Goal: Task Accomplishment & Management: Manage account settings

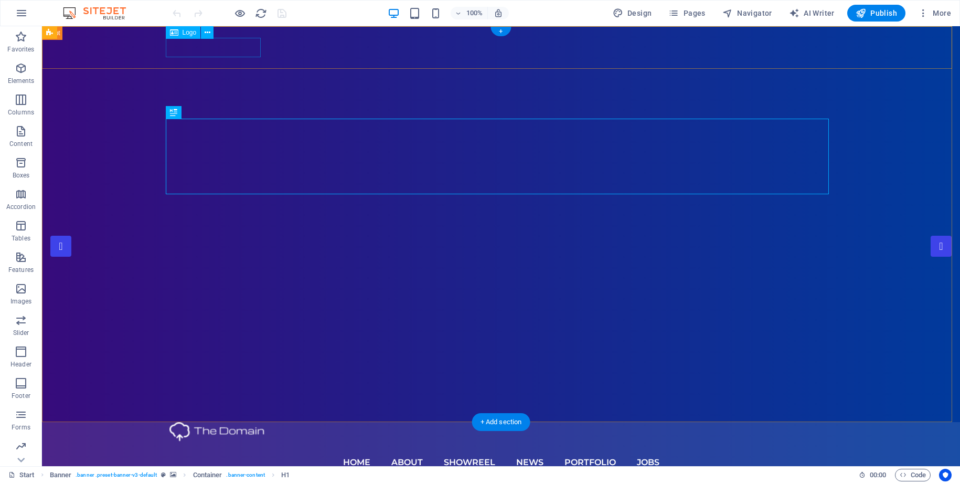
click at [202, 422] on div at bounding box center [501, 431] width 663 height 19
click at [219, 422] on div at bounding box center [501, 431] width 663 height 19
select select "px"
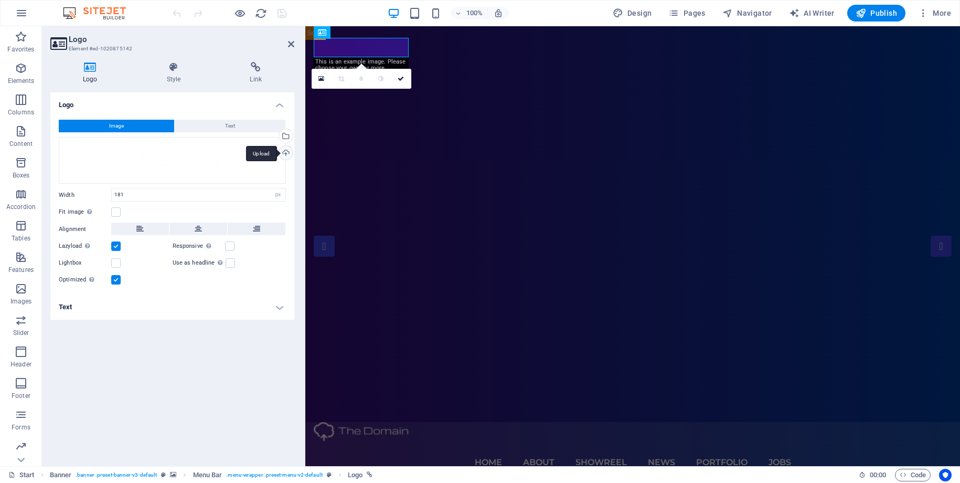
click at [286, 153] on div "Upload" at bounding box center [285, 154] width 16 height 16
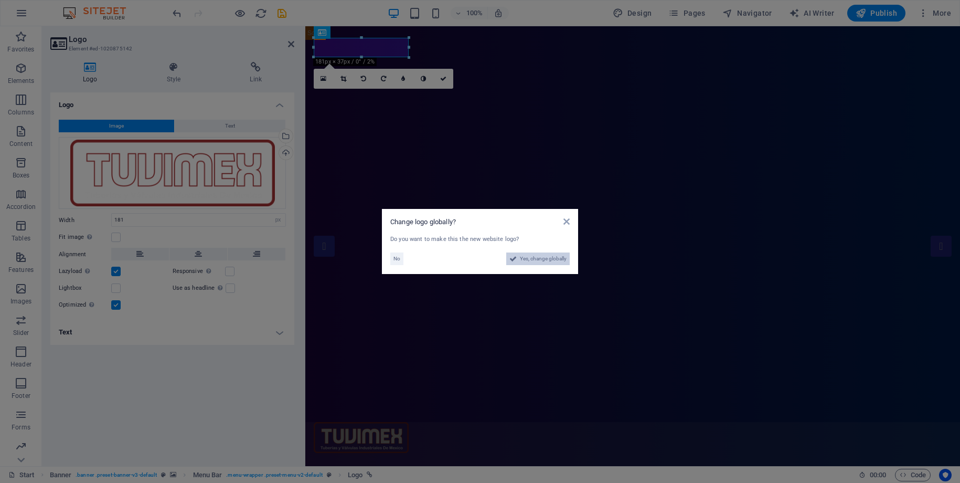
click at [539, 258] on span "Yes, change globally" at bounding box center [543, 258] width 47 height 13
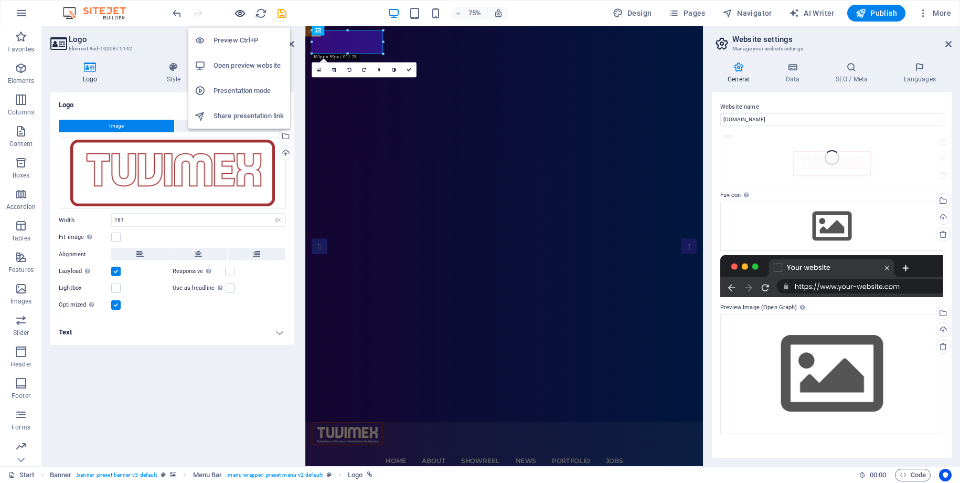
click at [240, 13] on icon "button" at bounding box center [240, 13] width 12 height 12
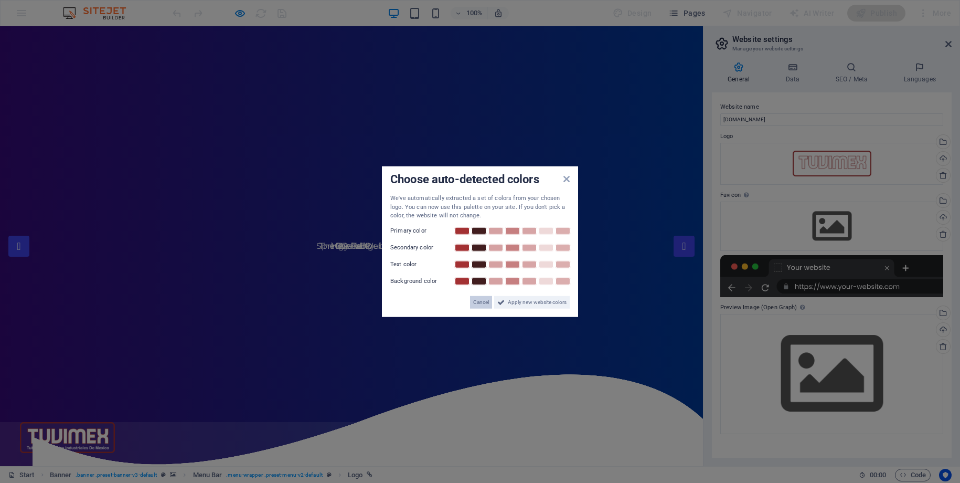
click at [474, 302] on span "Cancel" at bounding box center [481, 301] width 16 height 13
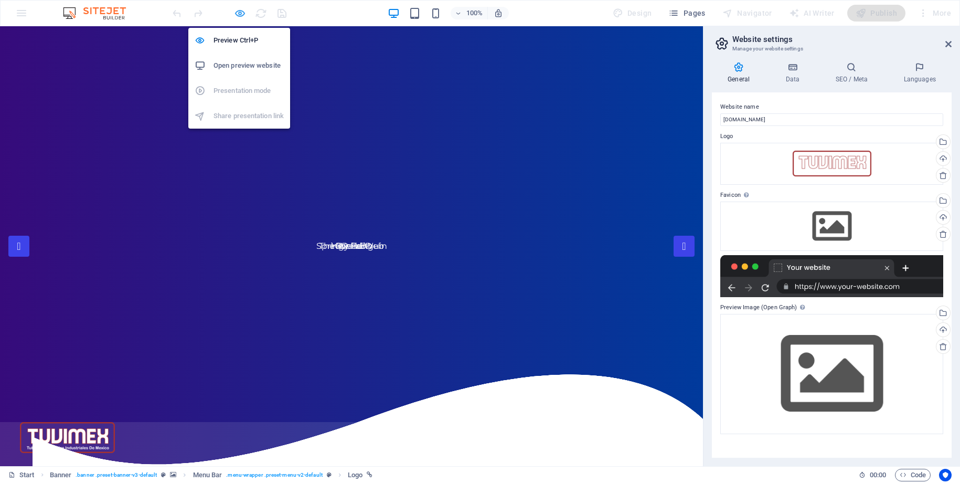
click at [236, 14] on icon "button" at bounding box center [240, 13] width 12 height 12
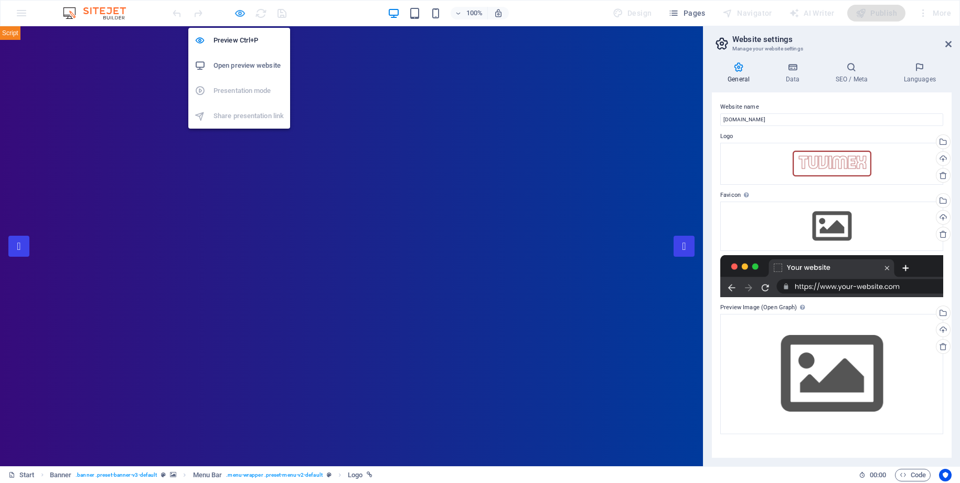
select select "px"
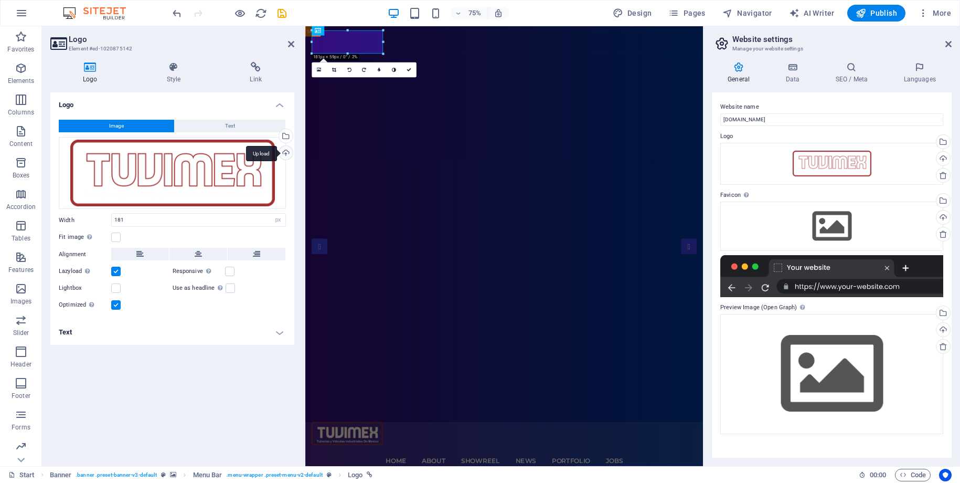
click at [290, 151] on div "Upload" at bounding box center [285, 154] width 16 height 16
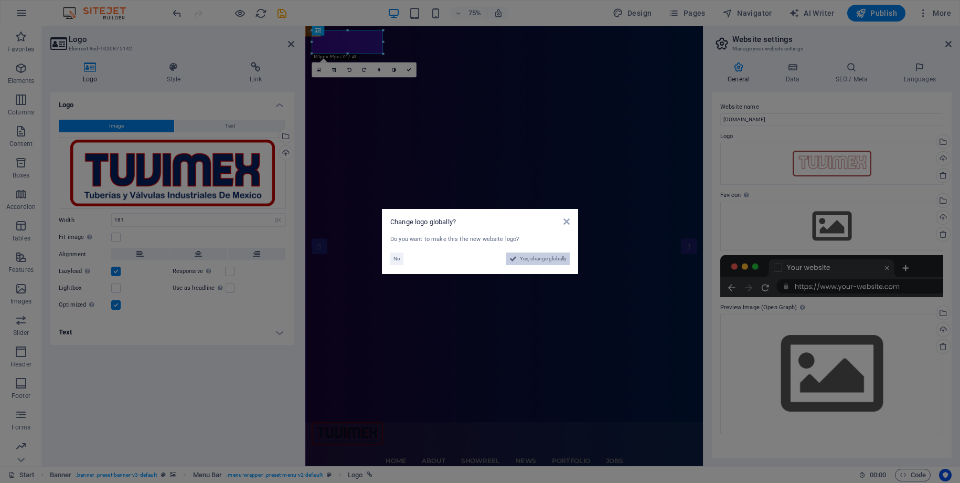
click at [542, 260] on span "Yes, change globally" at bounding box center [543, 258] width 47 height 13
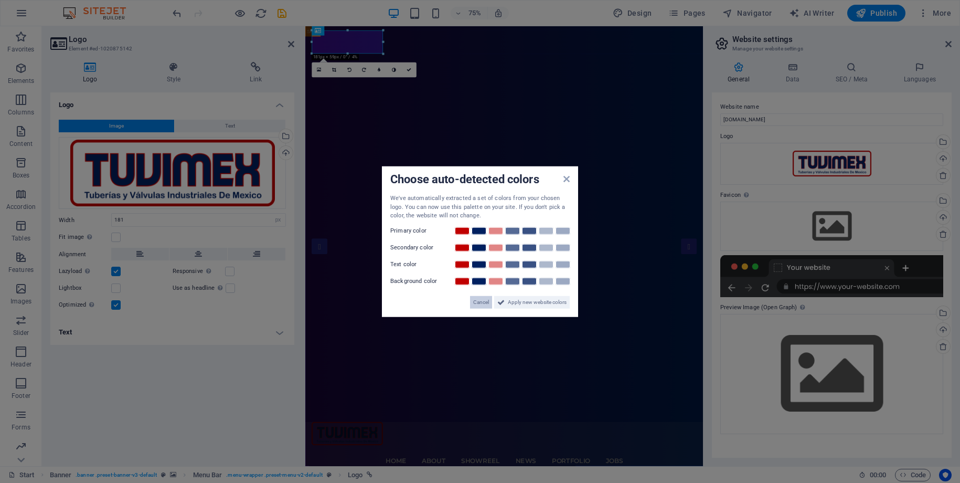
click at [478, 301] on span "Cancel" at bounding box center [481, 301] width 16 height 13
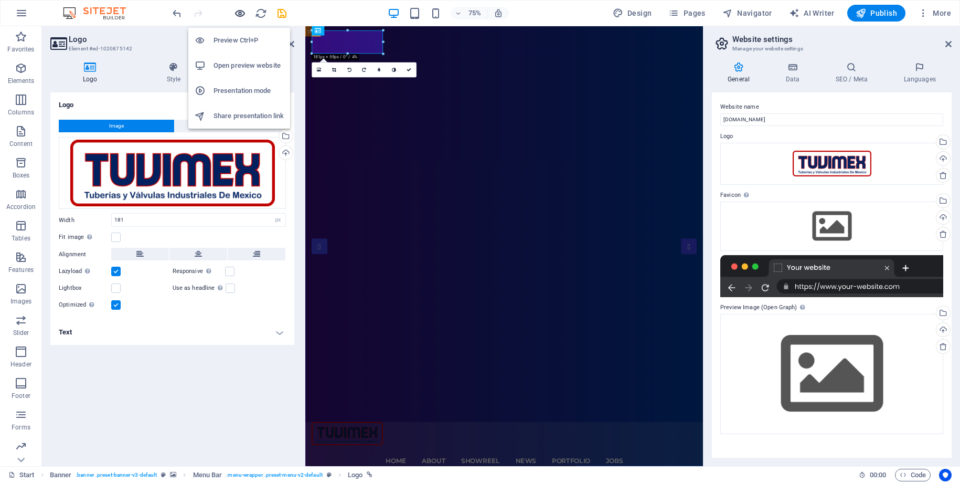
click at [238, 14] on icon "button" at bounding box center [240, 13] width 12 height 12
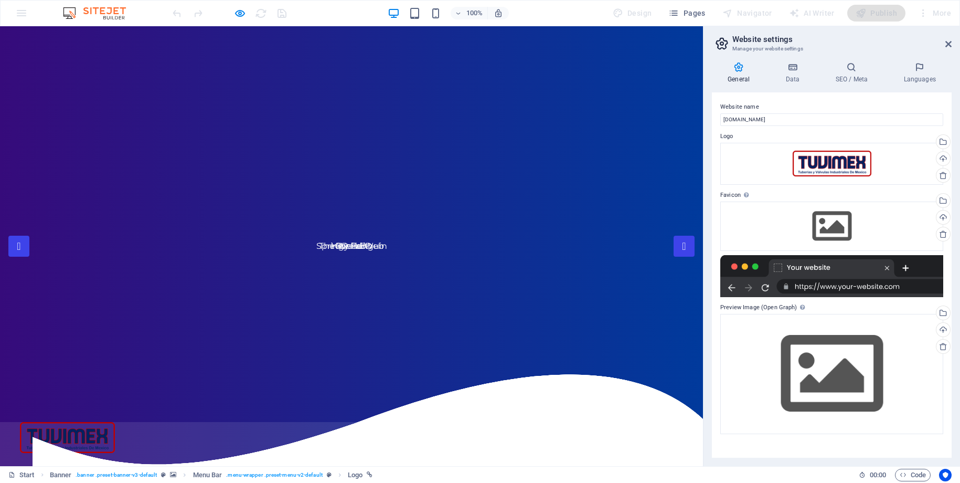
click at [510, 453] on link "jobs" at bounding box center [499, 474] width 23 height 42
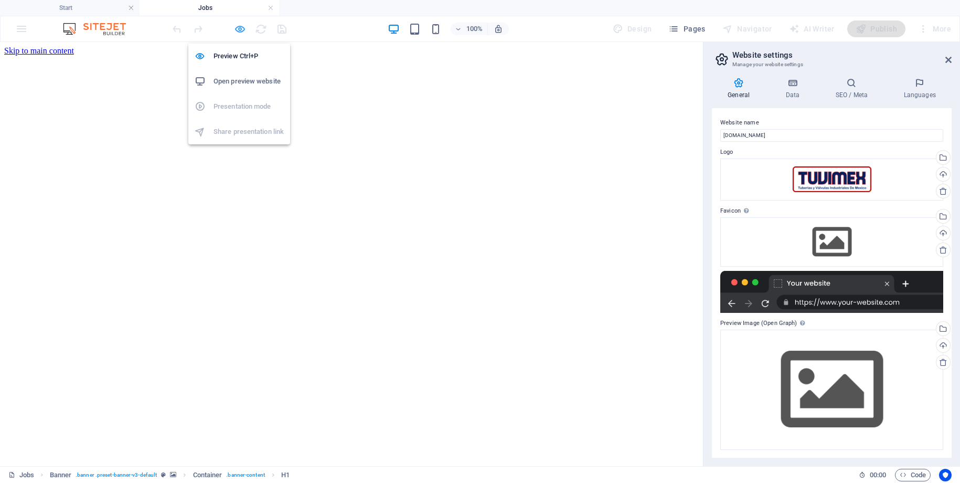
click at [240, 28] on icon "button" at bounding box center [240, 29] width 12 height 12
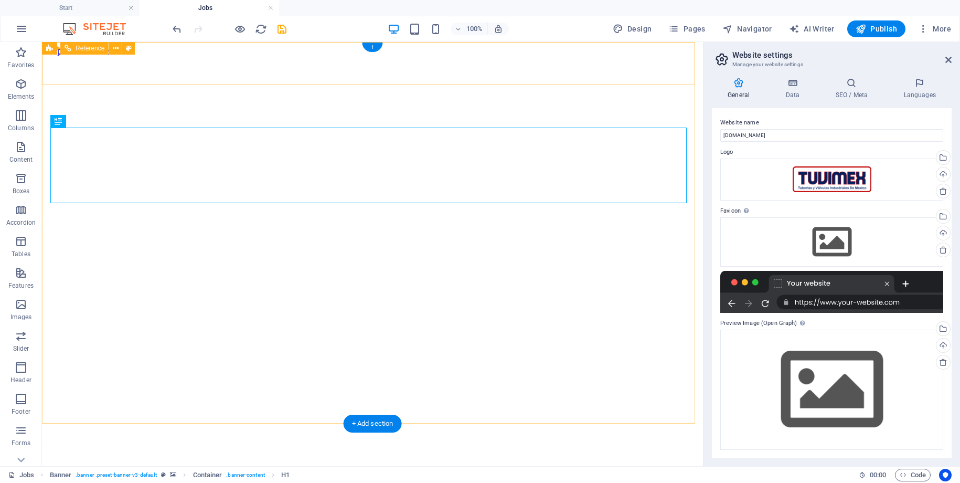
click at [113, 437] on div at bounding box center [372, 448] width 653 height 22
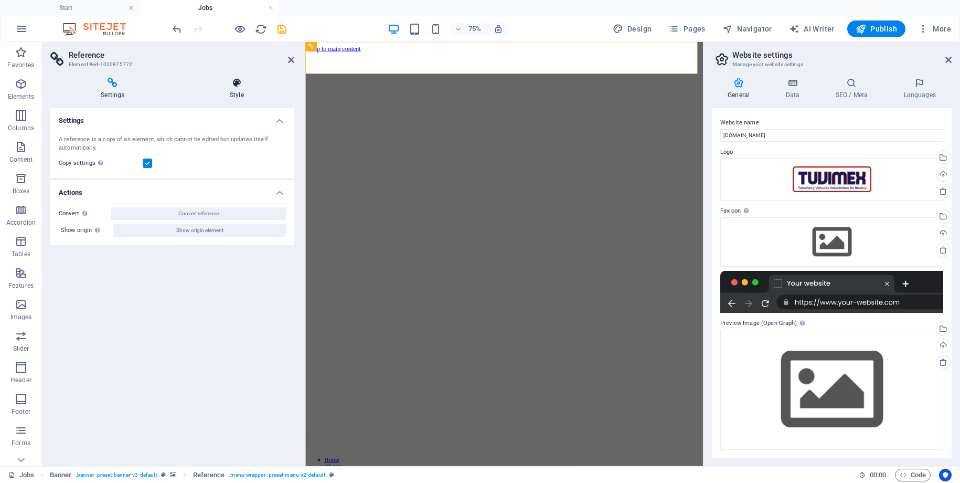
click at [239, 90] on h4 "Style" at bounding box center [237, 89] width 115 height 22
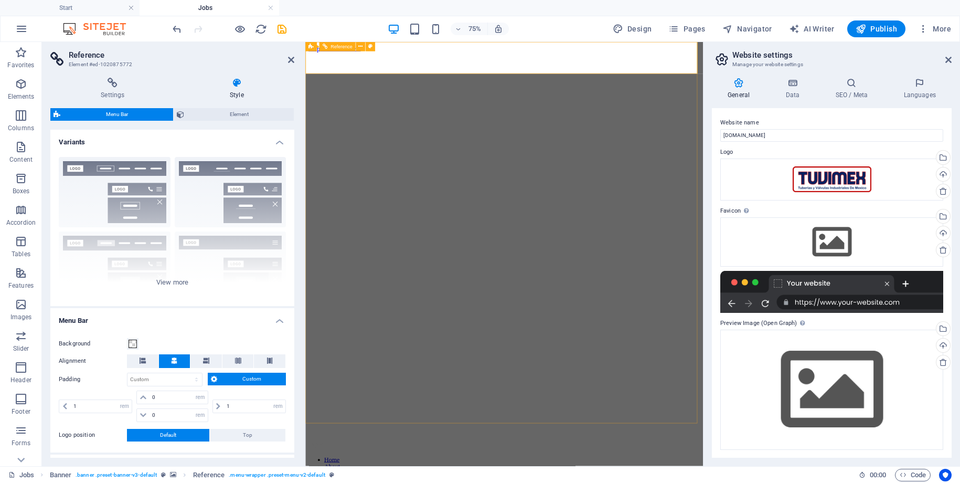
click at [291, 60] on icon at bounding box center [291, 60] width 6 height 8
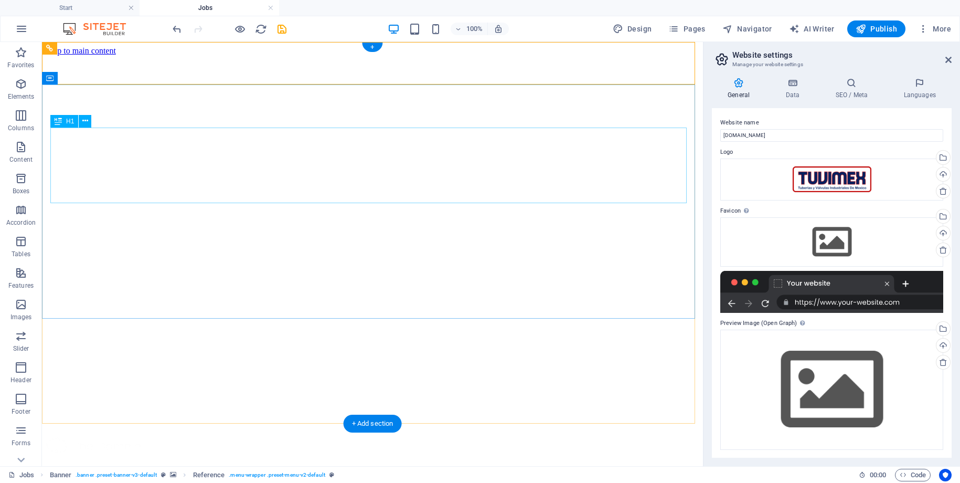
click at [127, 437] on div at bounding box center [372, 448] width 653 height 22
click at [133, 437] on div at bounding box center [372, 448] width 653 height 22
select select "rem"
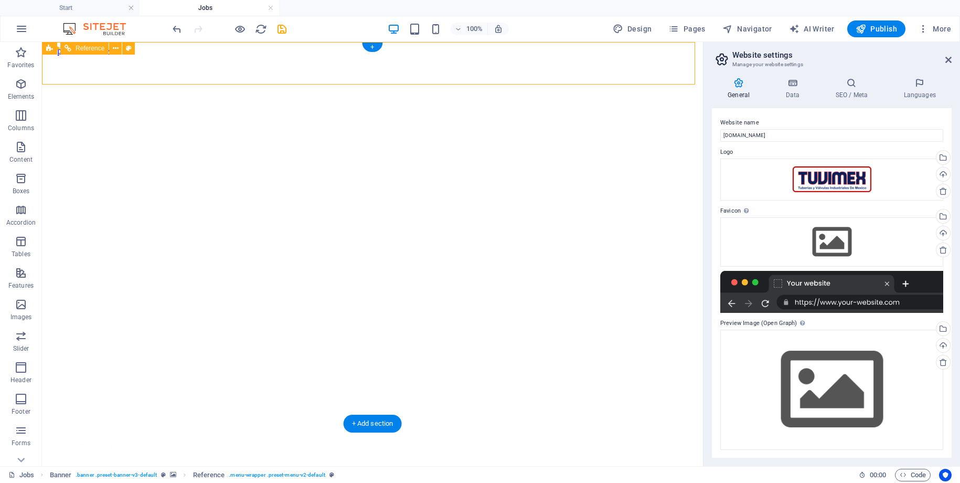
select select "rem"
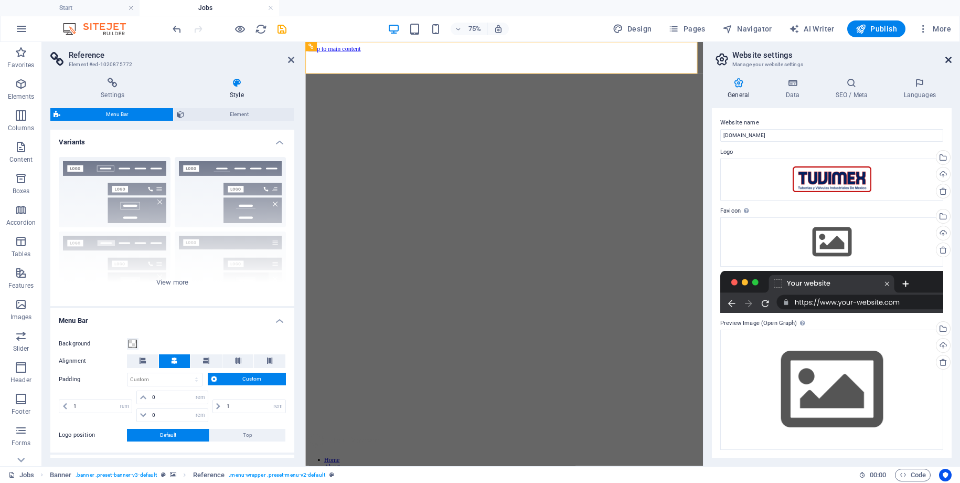
click at [946, 62] on icon at bounding box center [949, 60] width 6 height 8
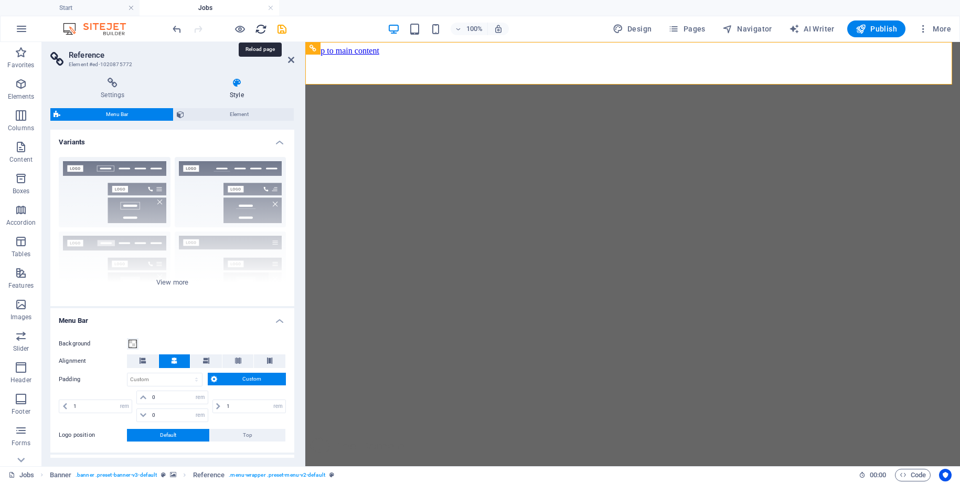
click at [265, 30] on icon "reload" at bounding box center [261, 29] width 12 height 12
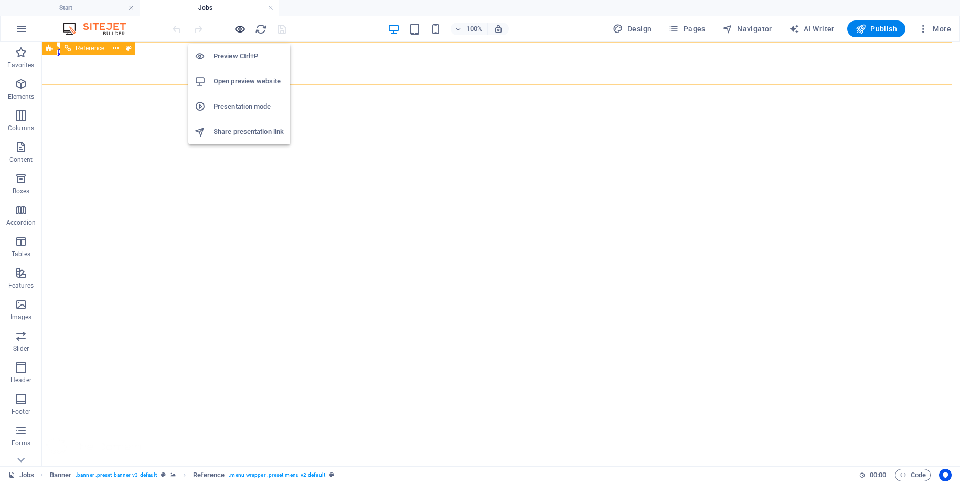
click at [238, 29] on icon "button" at bounding box center [240, 29] width 12 height 12
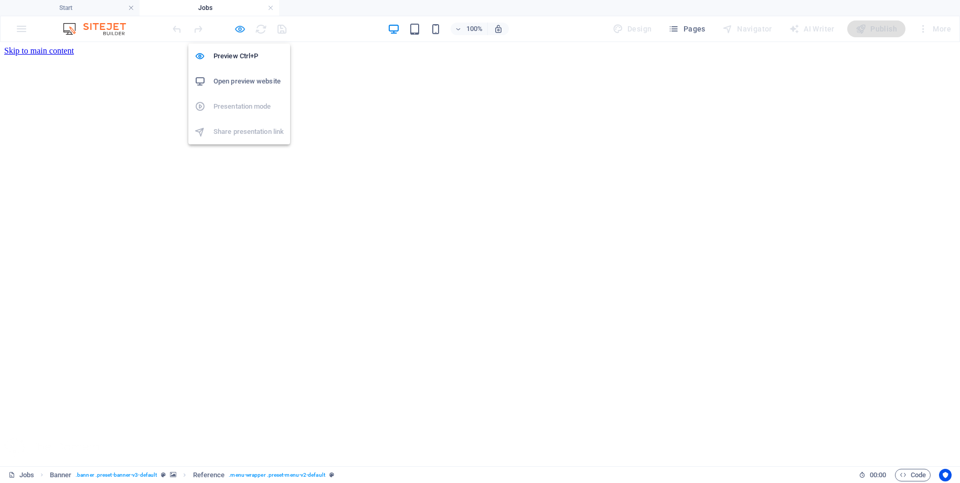
click at [235, 28] on icon "button" at bounding box center [240, 29] width 12 height 12
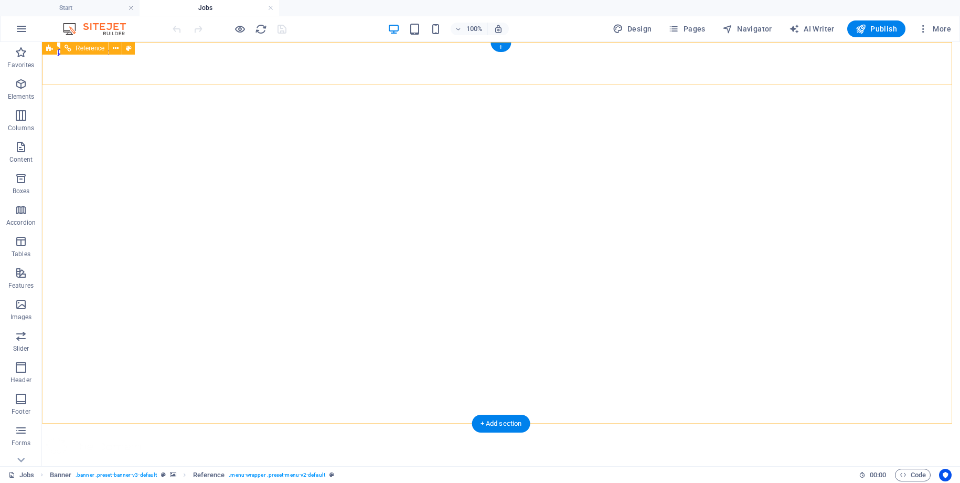
click at [238, 438] on div at bounding box center [501, 449] width 910 height 22
click at [753, 27] on span "Navigator" at bounding box center [748, 29] width 50 height 10
select select "18311268-en"
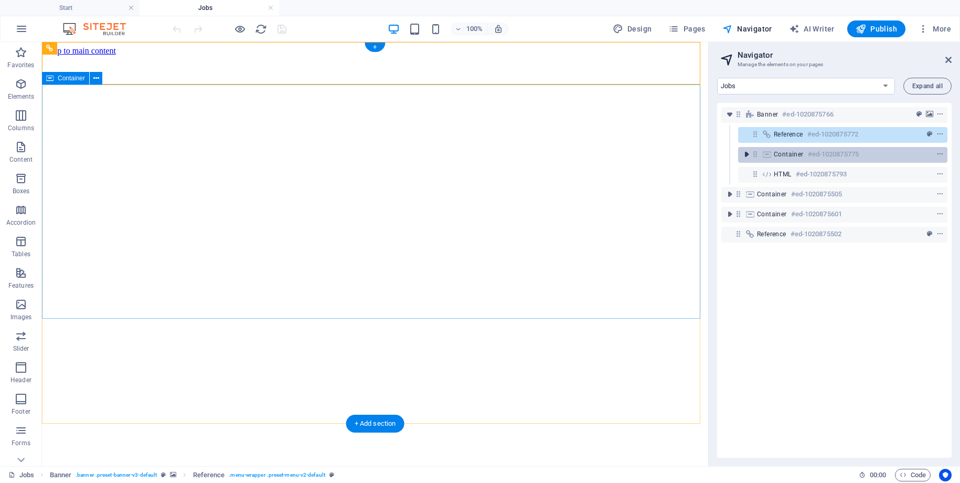
click at [745, 154] on icon "toggle-expand" at bounding box center [747, 154] width 10 height 10
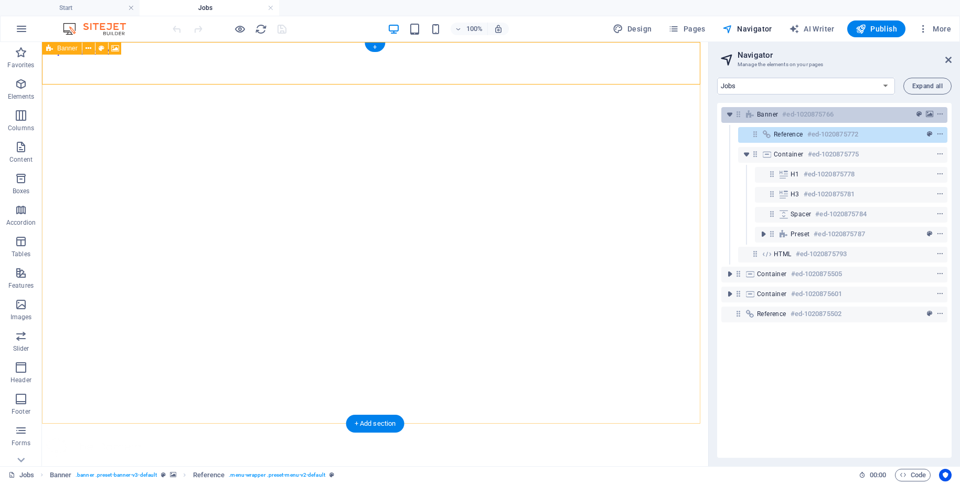
click at [824, 114] on h6 "#ed-1020875766" at bounding box center [808, 114] width 51 height 13
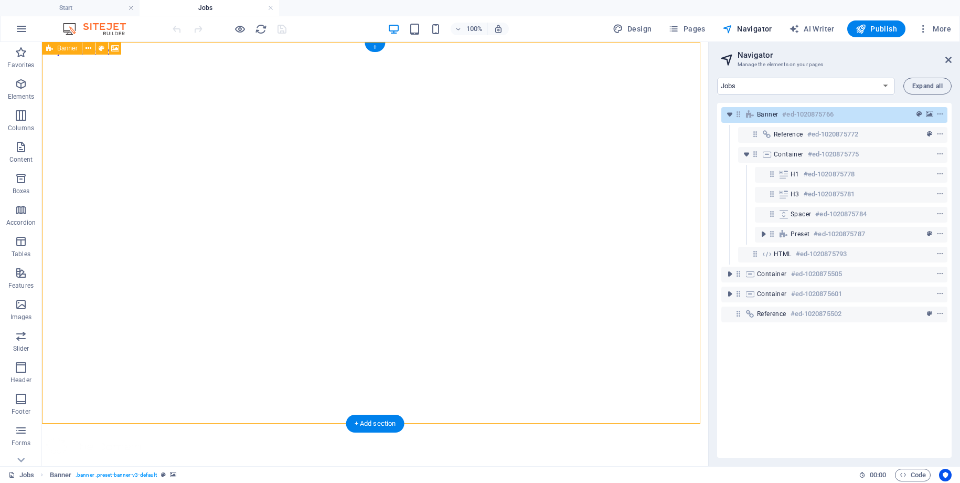
click at [860, 113] on div "Banner #ed-1020875766" at bounding box center [826, 114] width 138 height 13
select select "vh"
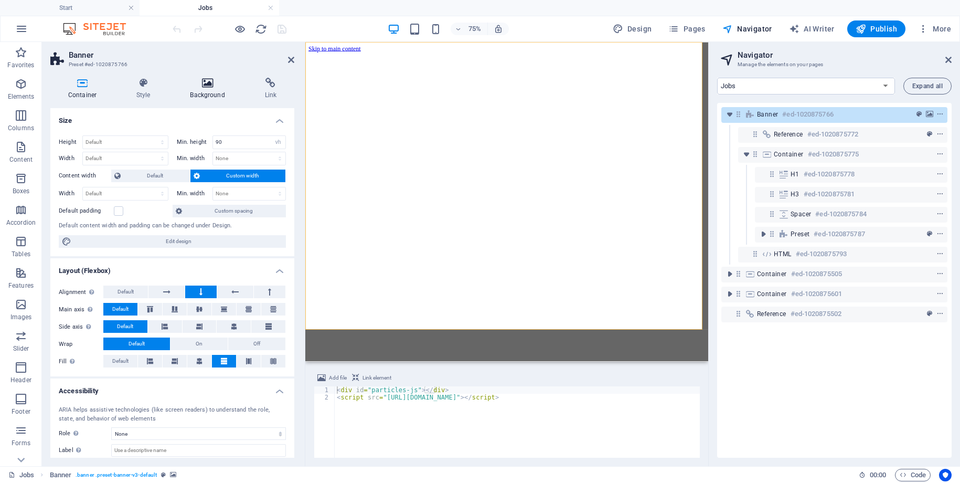
click at [219, 89] on h4 "Background" at bounding box center [210, 89] width 75 height 22
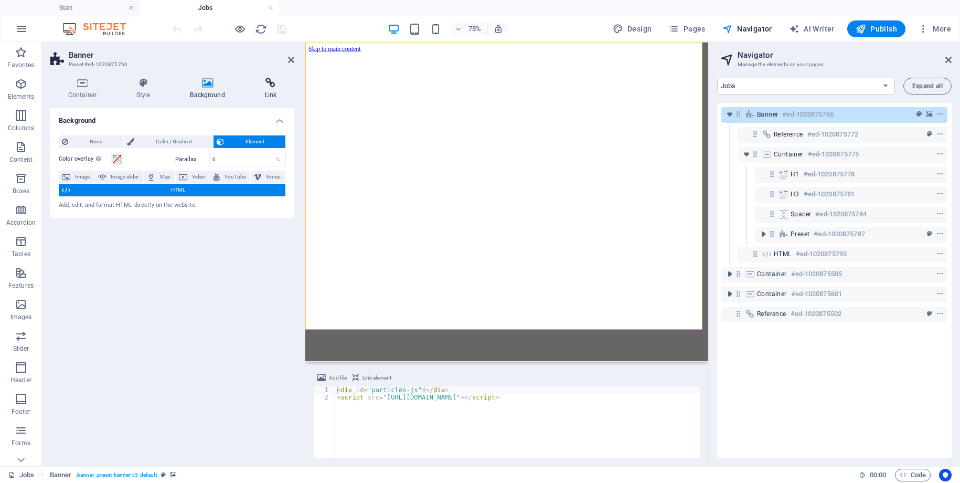
click at [278, 89] on h4 "Link" at bounding box center [270, 89] width 47 height 22
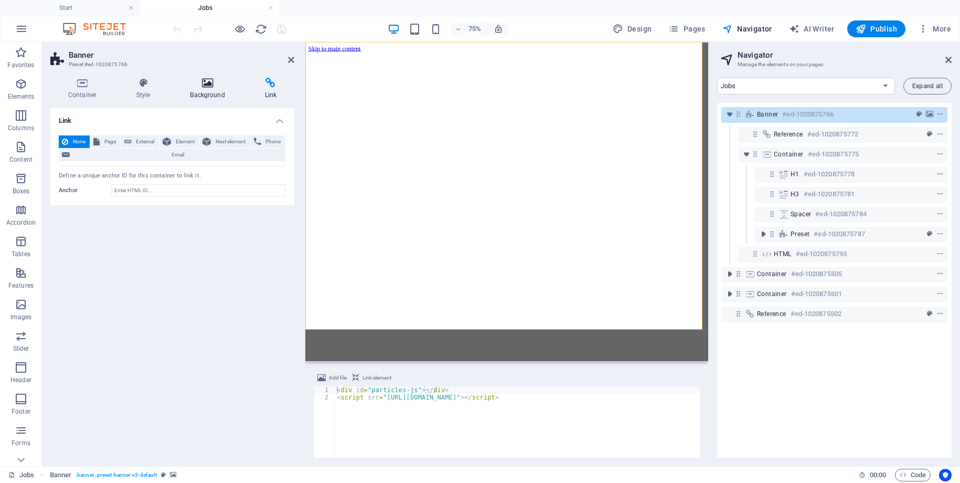
click at [195, 90] on h4 "Background" at bounding box center [210, 89] width 75 height 22
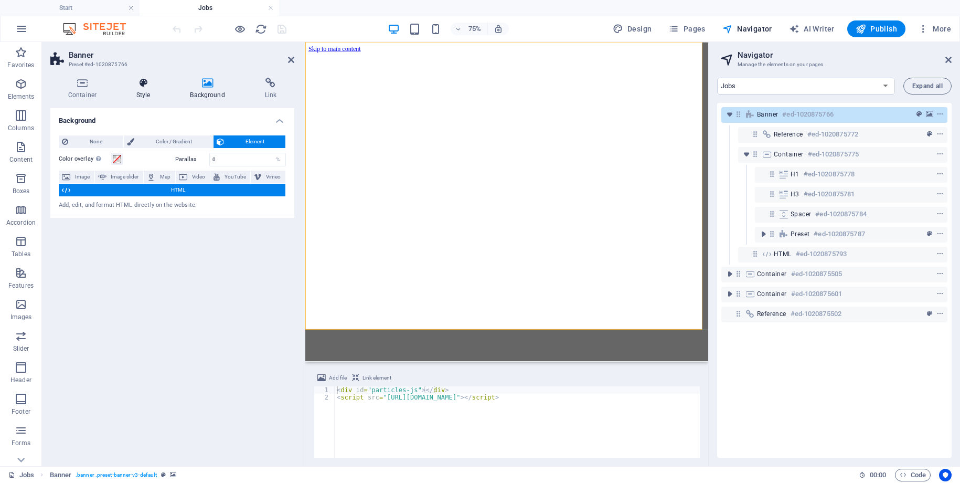
click at [159, 91] on h4 "Style" at bounding box center [146, 89] width 54 height 22
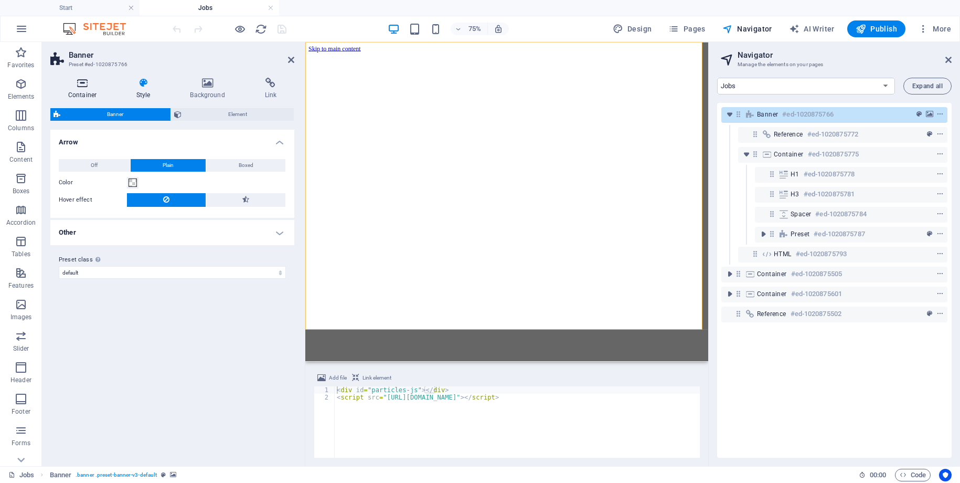
click at [81, 91] on h4 "Container" at bounding box center [84, 89] width 68 height 22
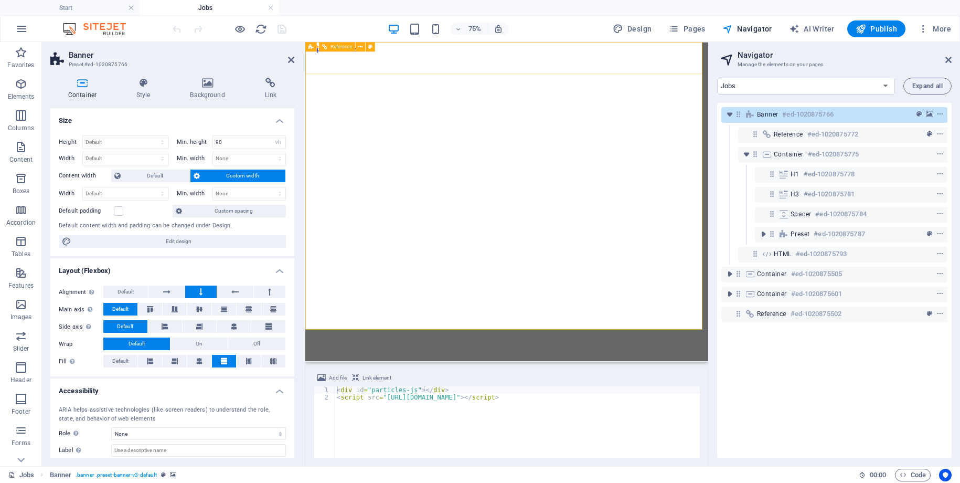
click at [361, 439] on div at bounding box center [574, 450] width 529 height 22
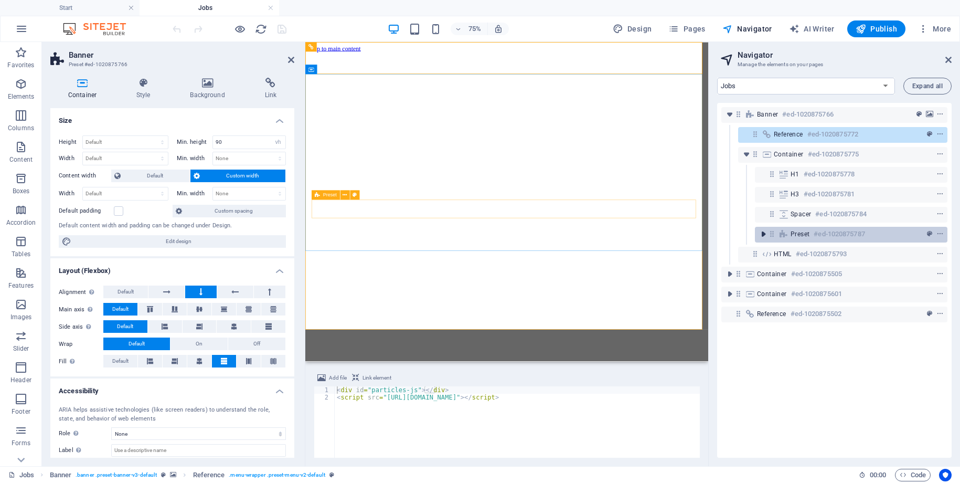
click at [765, 236] on icon "toggle-expand" at bounding box center [763, 234] width 10 height 10
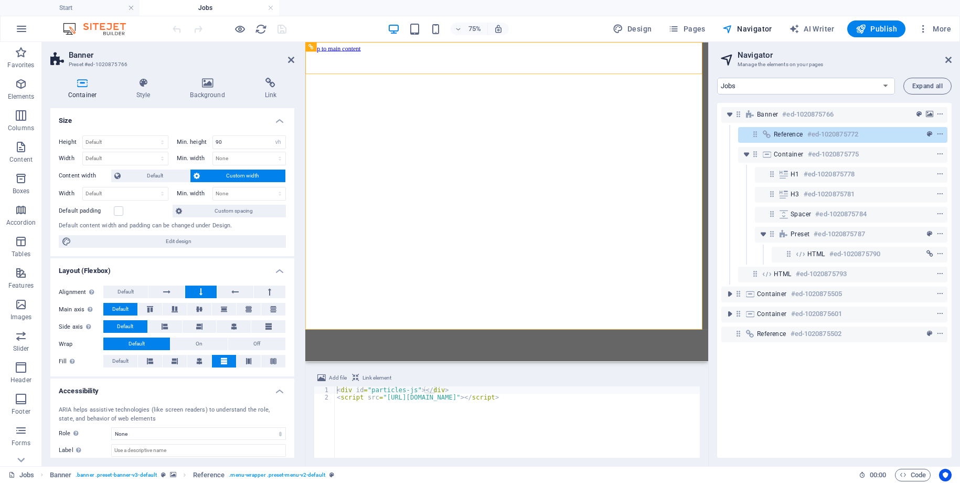
click at [358, 25] on div "75% Design Pages Navigator AI Writer Publish More" at bounding box center [563, 28] width 785 height 17
click at [269, 8] on link at bounding box center [271, 8] width 6 height 10
select select "18311262-en"
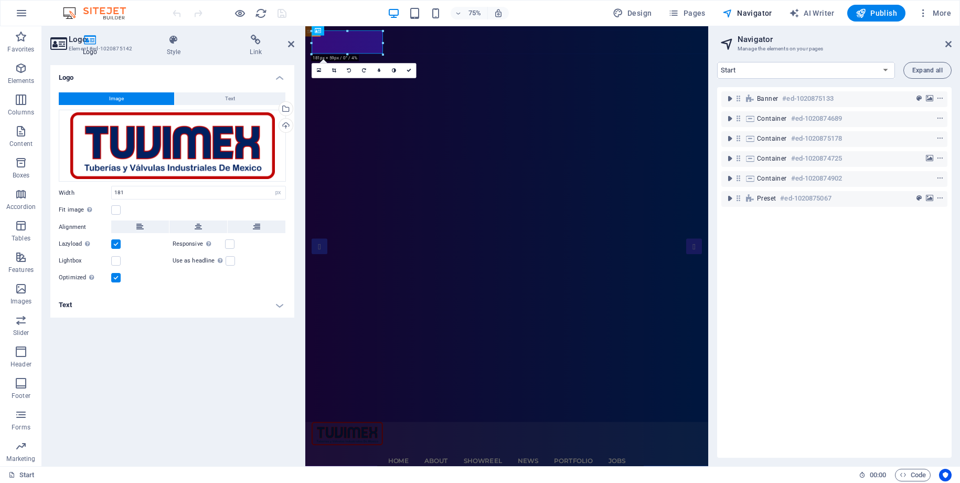
click at [80, 38] on icon at bounding box center [90, 40] width 80 height 10
click at [290, 45] on icon at bounding box center [291, 44] width 6 height 8
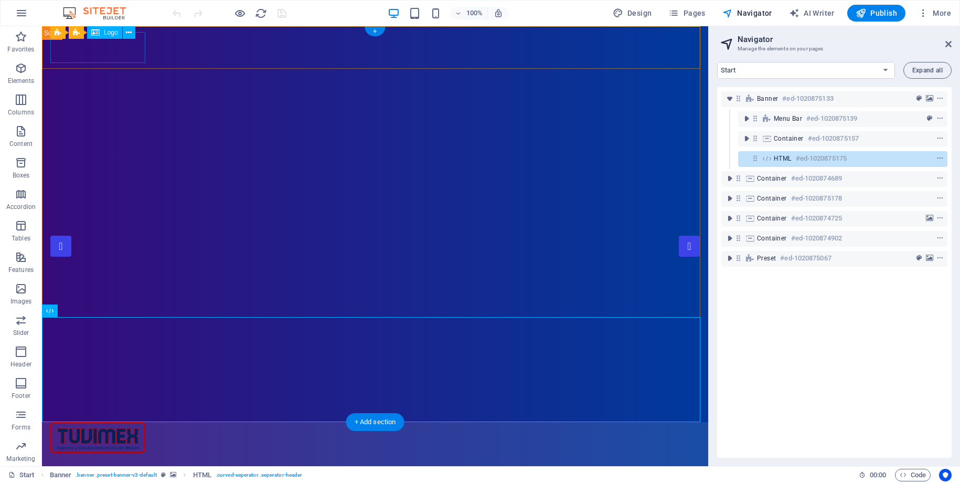
click at [132, 422] on div at bounding box center [375, 437] width 650 height 31
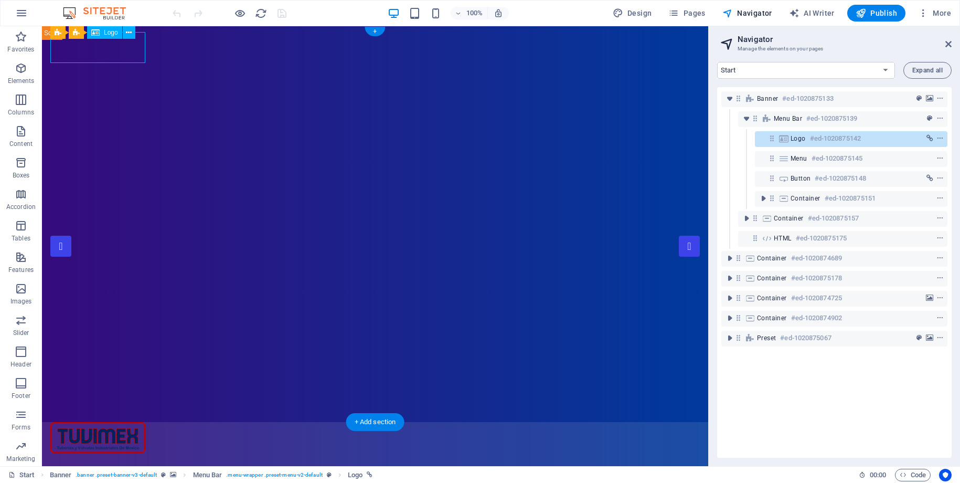
click at [121, 422] on div at bounding box center [375, 437] width 650 height 31
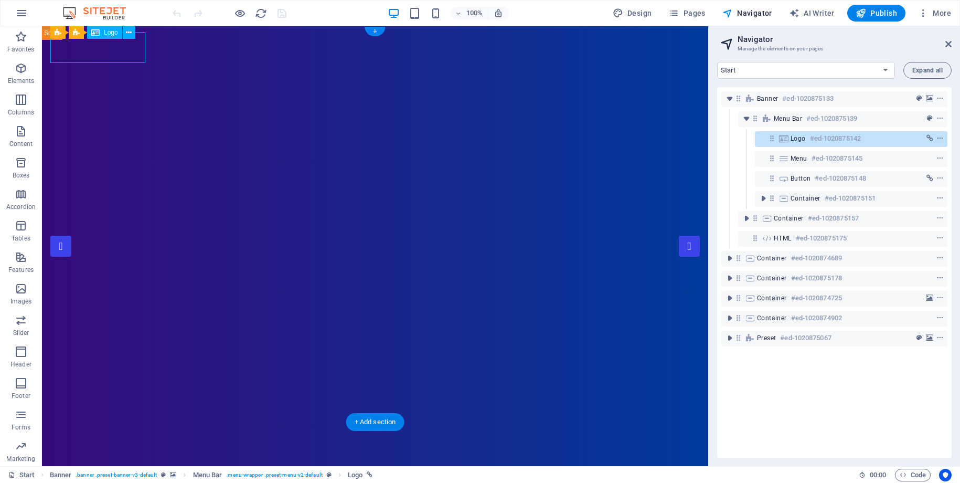
select select "px"
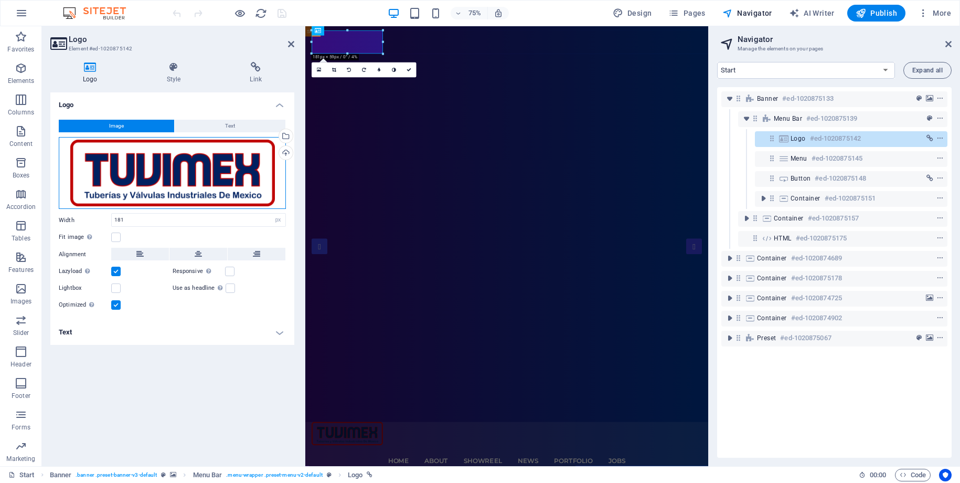
click at [237, 147] on div "Drag files here, click to choose files or select files from Files or our free s…" at bounding box center [172, 173] width 227 height 72
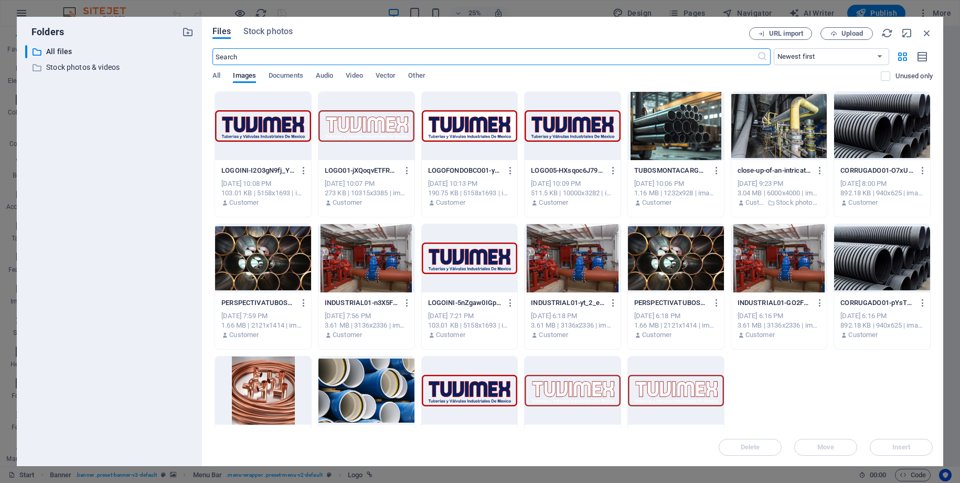
click at [467, 133] on div at bounding box center [470, 126] width 96 height 68
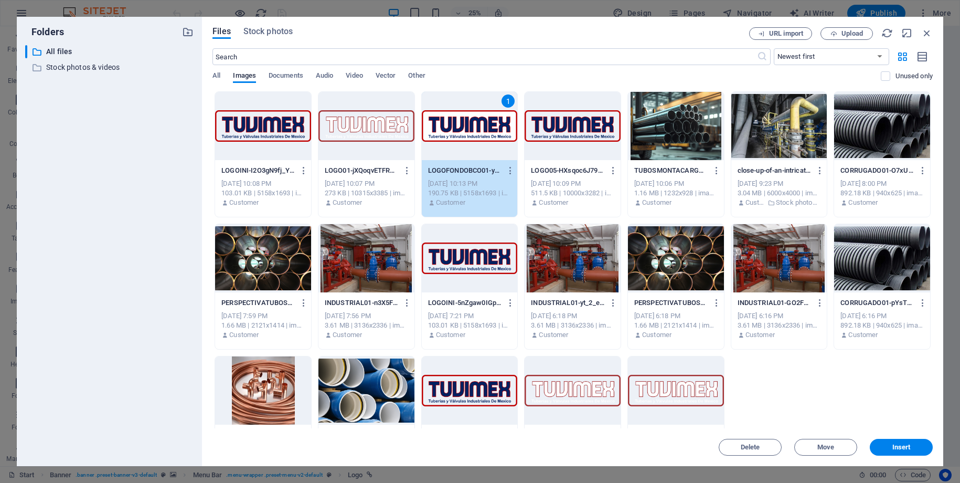
click at [467, 133] on div "1" at bounding box center [470, 126] width 96 height 68
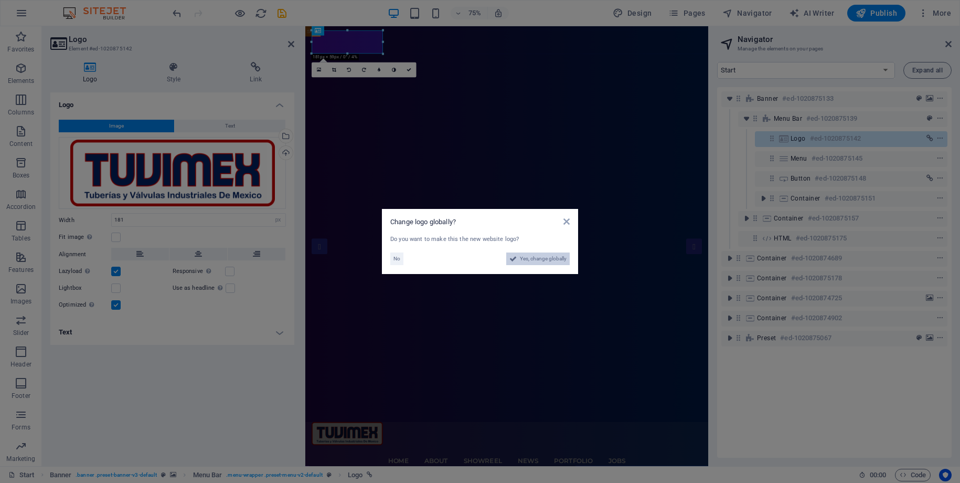
click at [540, 259] on span "Yes, change globally" at bounding box center [543, 258] width 47 height 13
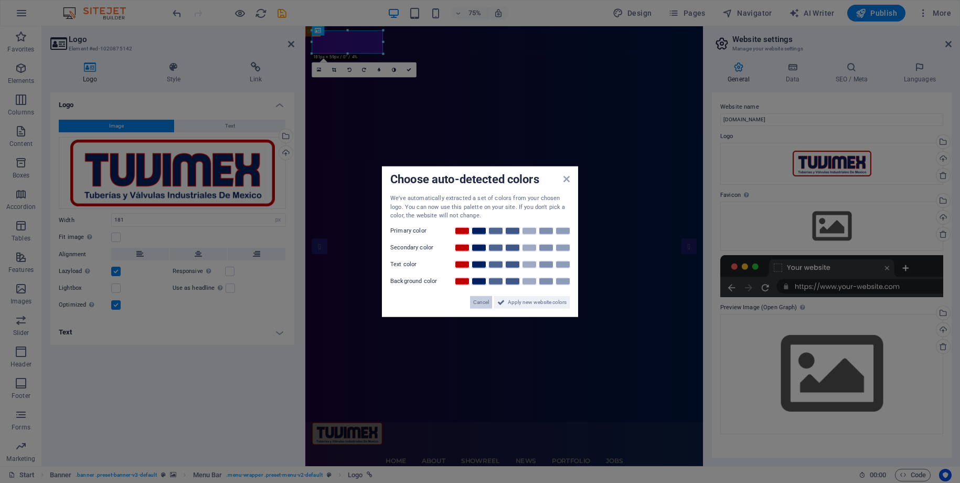
click at [482, 301] on span "Cancel" at bounding box center [481, 301] width 16 height 13
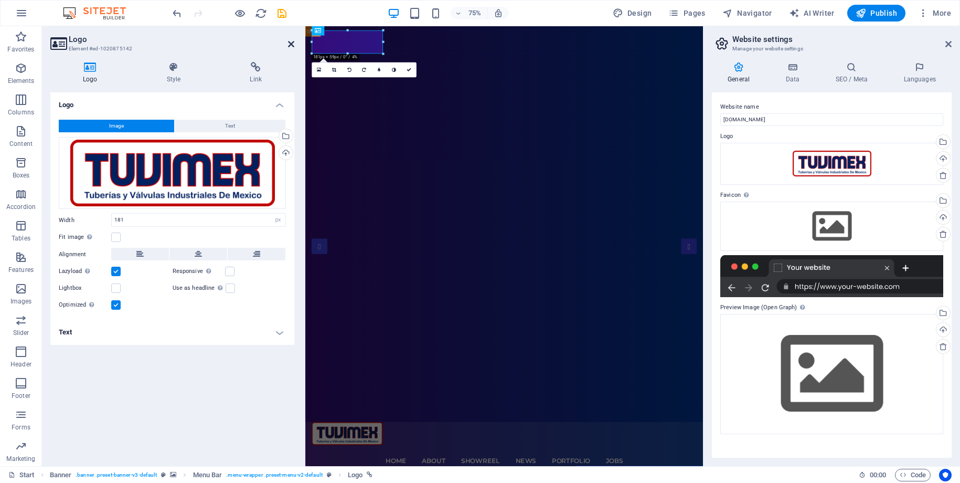
click at [291, 46] on icon at bounding box center [291, 44] width 6 height 8
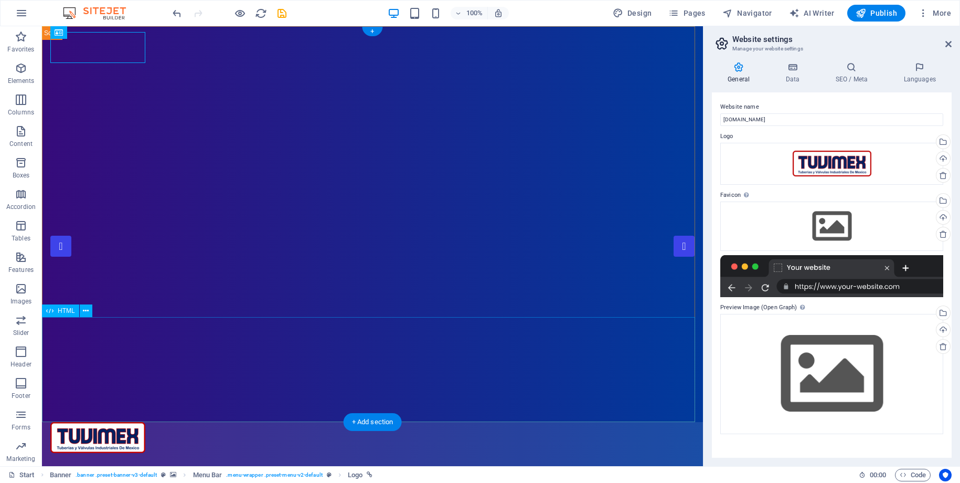
click at [284, 16] on icon "save" at bounding box center [282, 13] width 12 height 12
checkbox input "false"
select select "px"
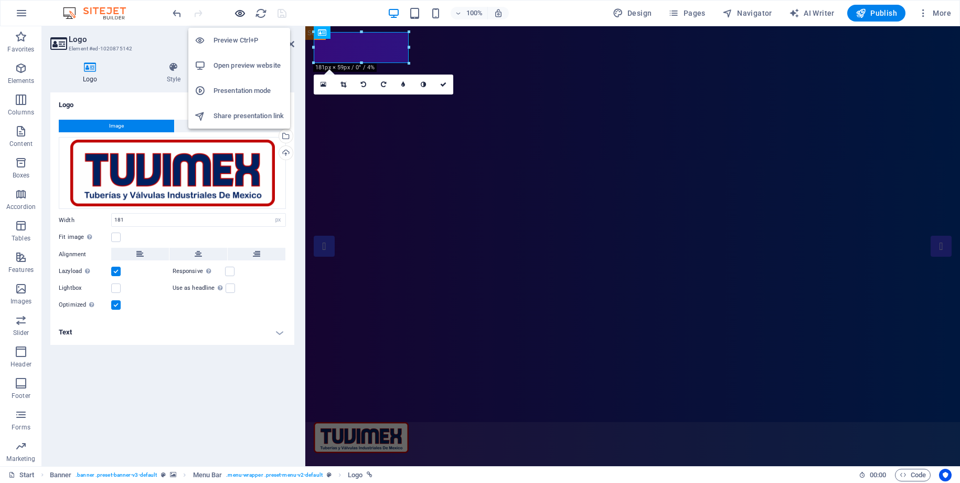
click at [240, 13] on icon "button" at bounding box center [240, 13] width 12 height 12
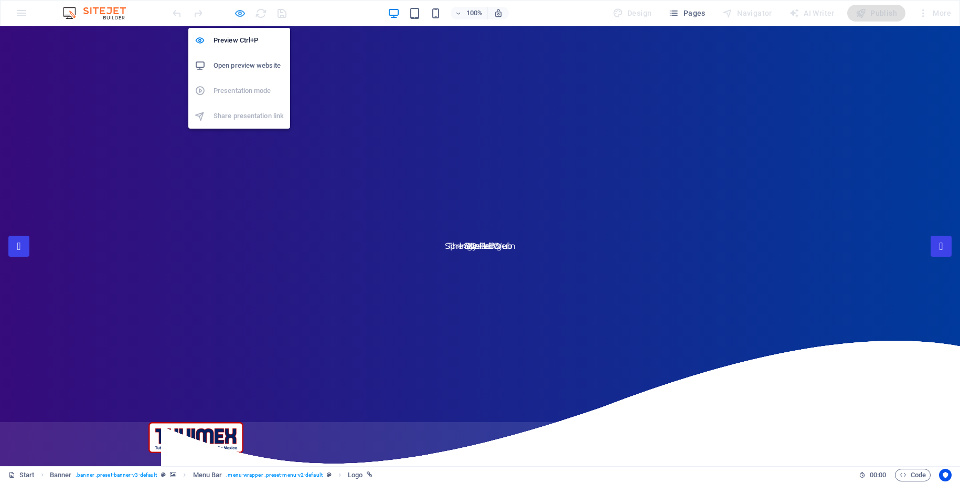
click at [240, 13] on icon "button" at bounding box center [240, 13] width 12 height 12
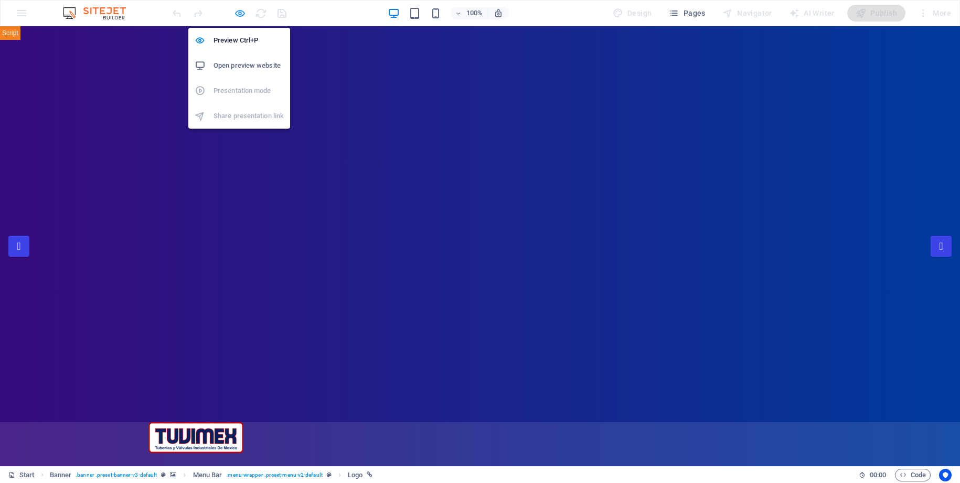
select select "px"
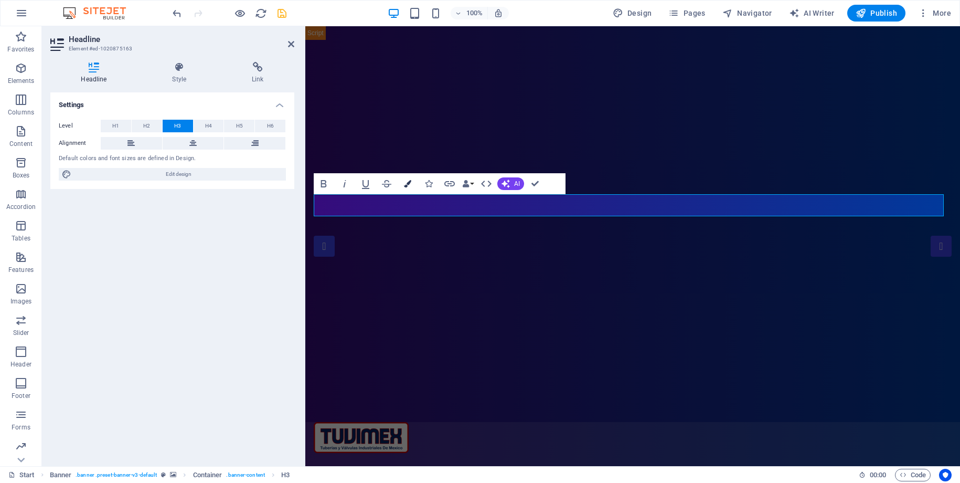
click at [406, 188] on button "Colors" at bounding box center [408, 183] width 20 height 21
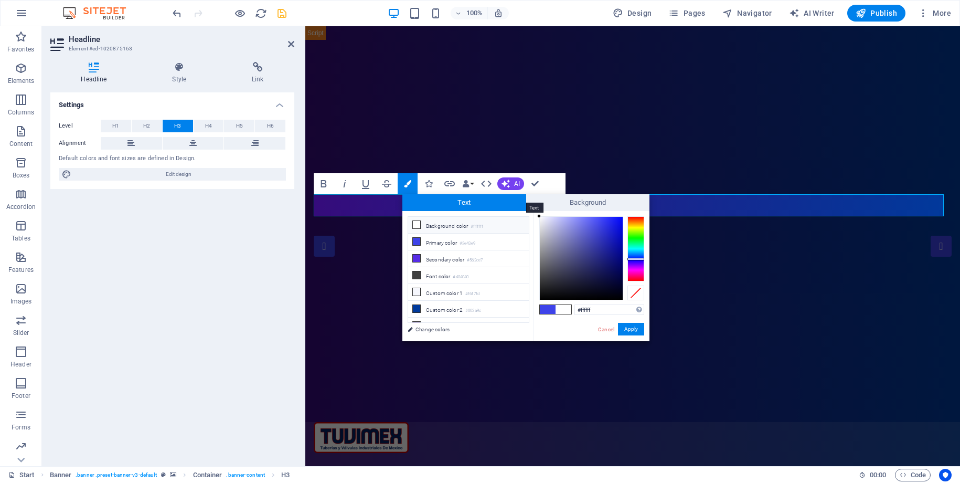
drag, startPoint x: 599, startPoint y: 224, endPoint x: 474, endPoint y: 198, distance: 127.1
click at [474, 198] on div "Text Background less Background color #ffffff Primary color #3e43e9 Secondary c…" at bounding box center [526, 267] width 247 height 147
click at [518, 207] on span "Text" at bounding box center [465, 202] width 124 height 17
click at [532, 216] on div "less Background color #ffffff Primary color #3e43e9 Secondary color #562ce7 Fon…" at bounding box center [526, 276] width 247 height 130
click at [540, 219] on div at bounding box center [539, 219] width 4 height 4
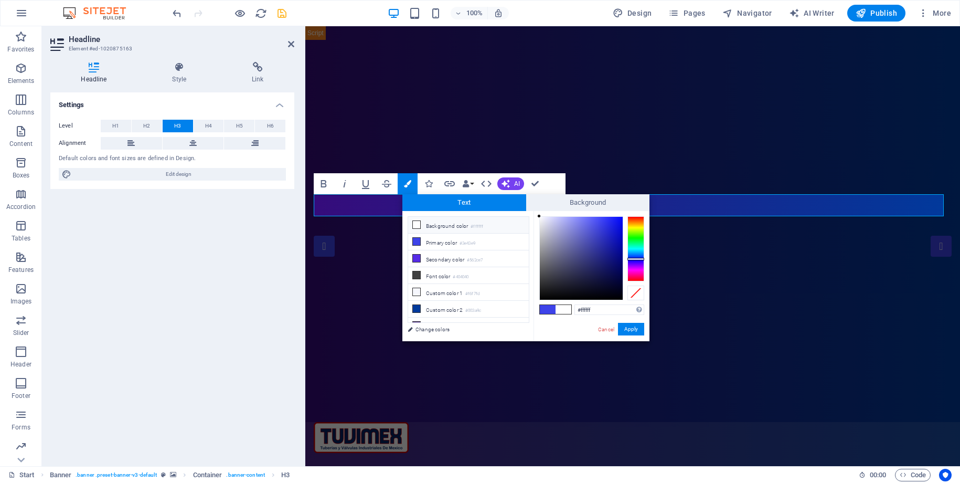
drag, startPoint x: 539, startPoint y: 219, endPoint x: 537, endPoint y: 214, distance: 5.5
click at [537, 214] on div "#ffffff Supported formats #0852ed rgb(8, 82, 237) rgba(8, 82, 237, 90%) hsv(221…" at bounding box center [592, 352] width 116 height 282
type input "#ffffff"
click at [538, 215] on div at bounding box center [539, 216] width 4 height 4
click at [631, 329] on button "Apply" at bounding box center [631, 329] width 26 height 13
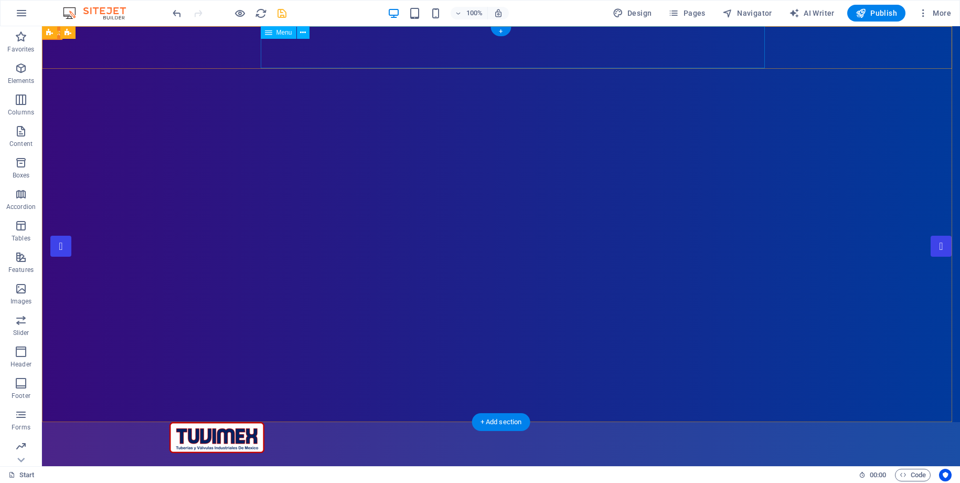
click at [374, 453] on nav "Home About Showreel News Portfolio jobs" at bounding box center [501, 474] width 663 height 42
click at [372, 453] on nav "Home About Showreel News Portfolio jobs" at bounding box center [501, 474] width 663 height 42
select select
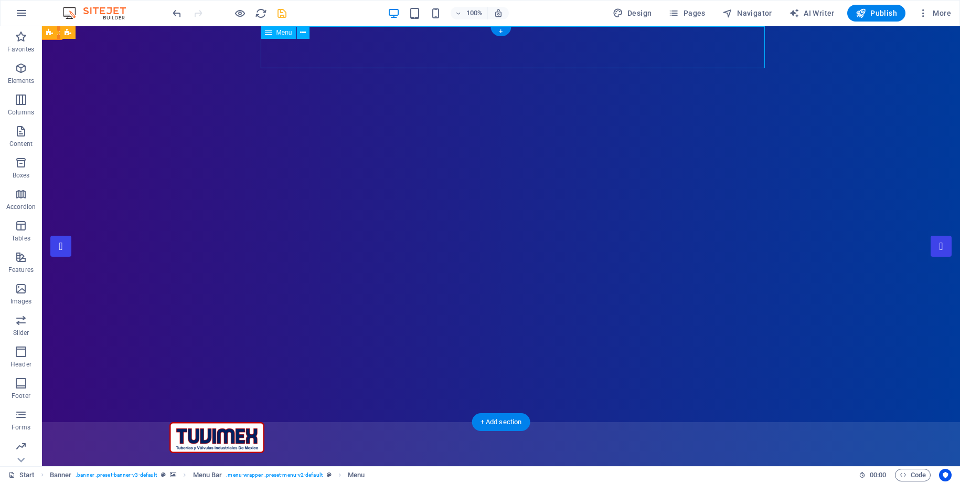
select select
select select "1"
select select
select select "2"
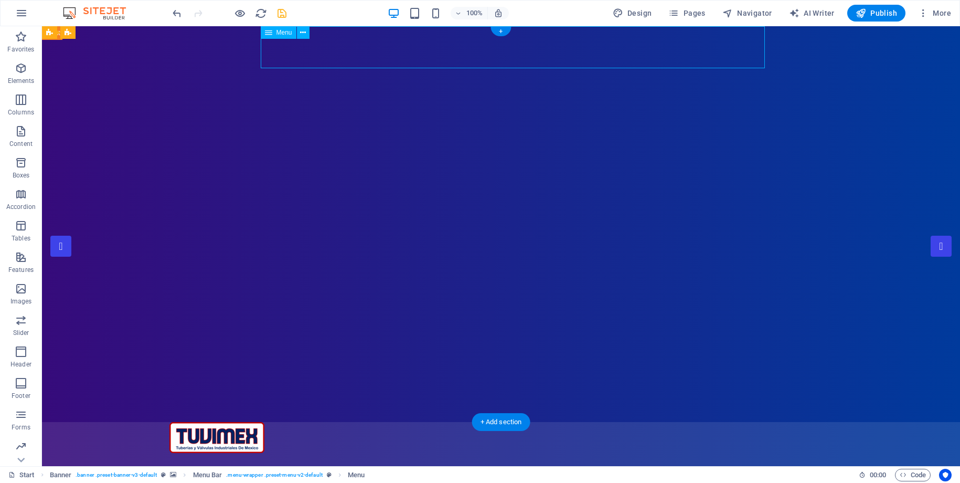
select select
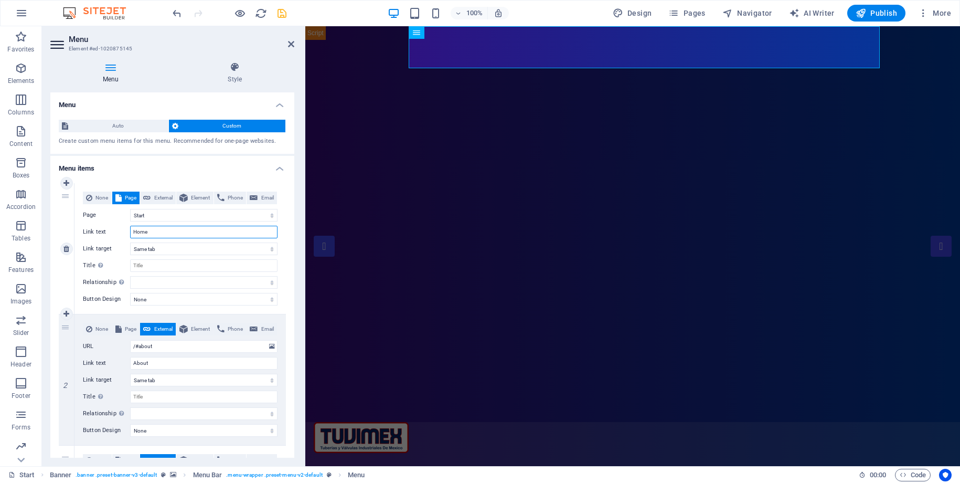
click at [150, 238] on input "Home" at bounding box center [203, 232] width 147 height 13
type input "i"
select select
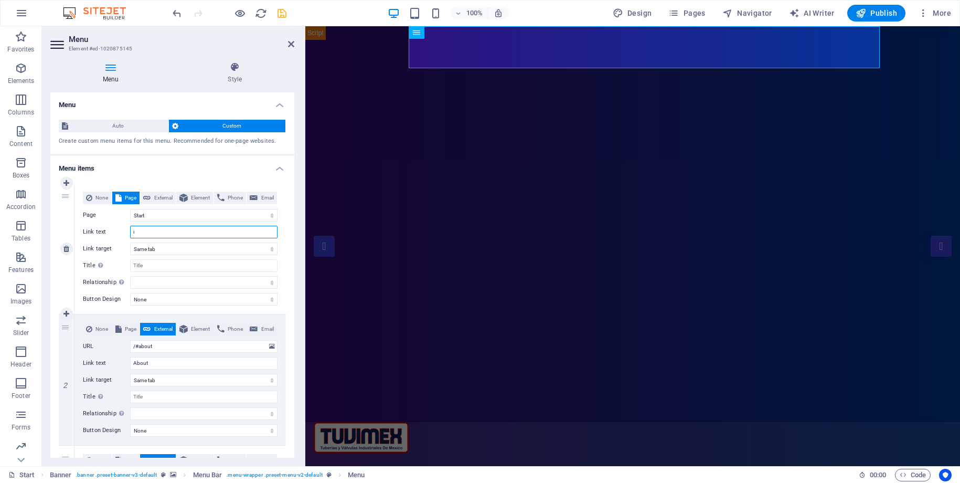
select select
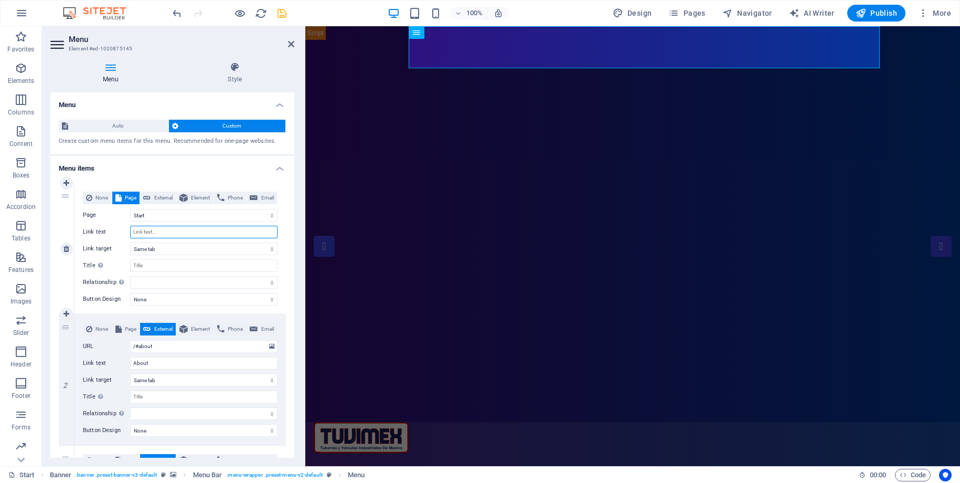
select select
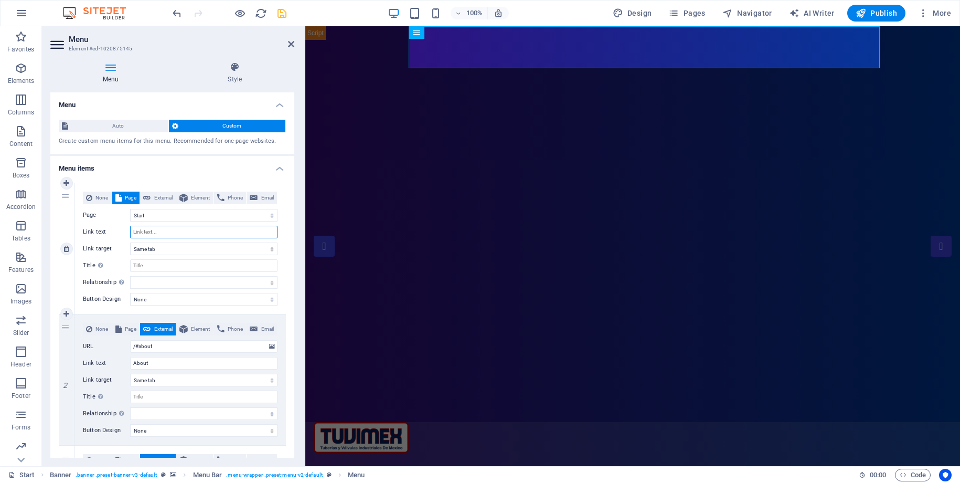
select select
type input "i"
select select
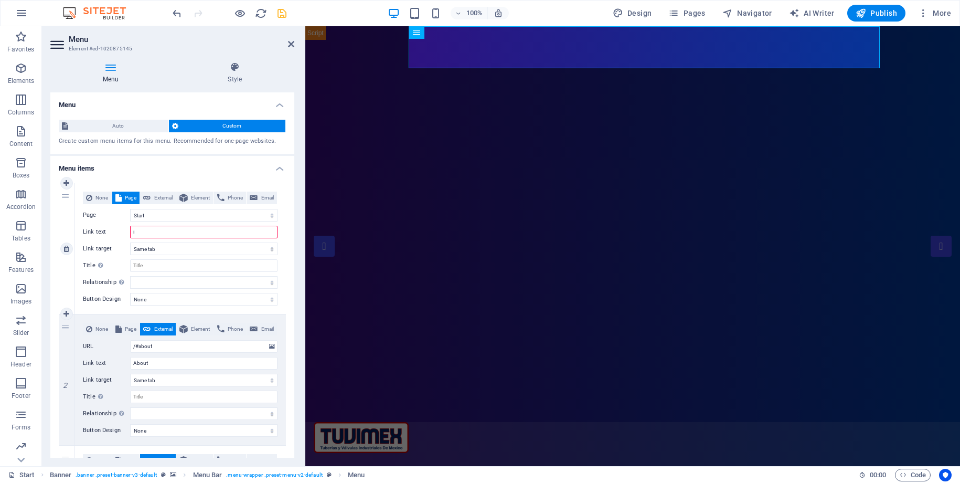
select select
type input "iNICIO"
select select
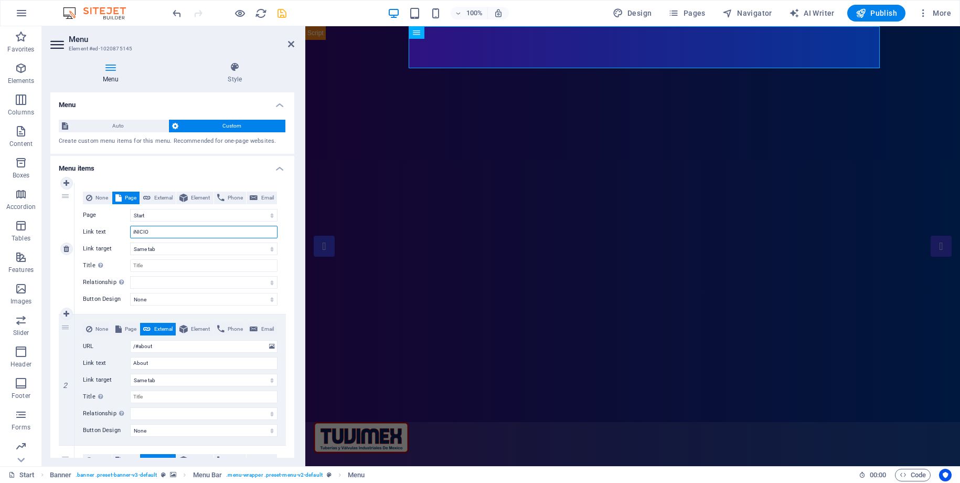
select select
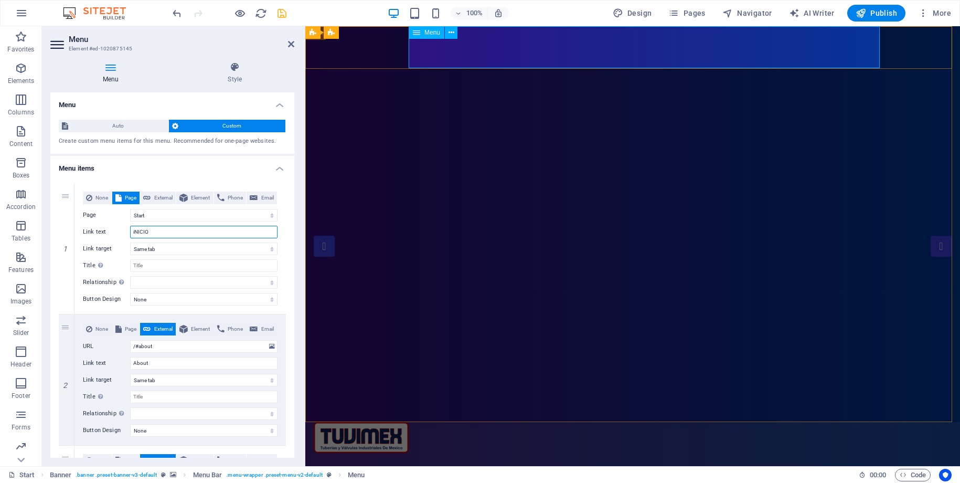
type input "iNICIO"
click at [546, 453] on nav "iNICIO About Showreel News Portfolio jobs" at bounding box center [633, 474] width 638 height 42
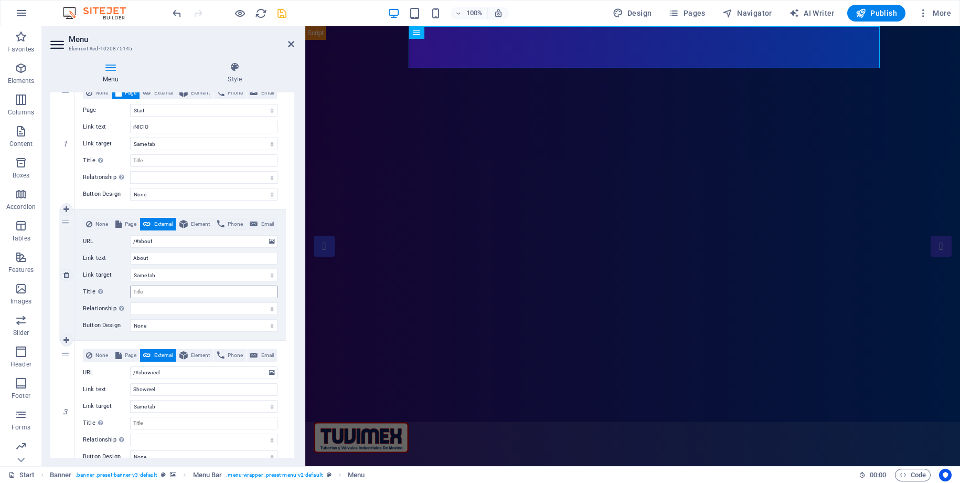
scroll to position [157, 0]
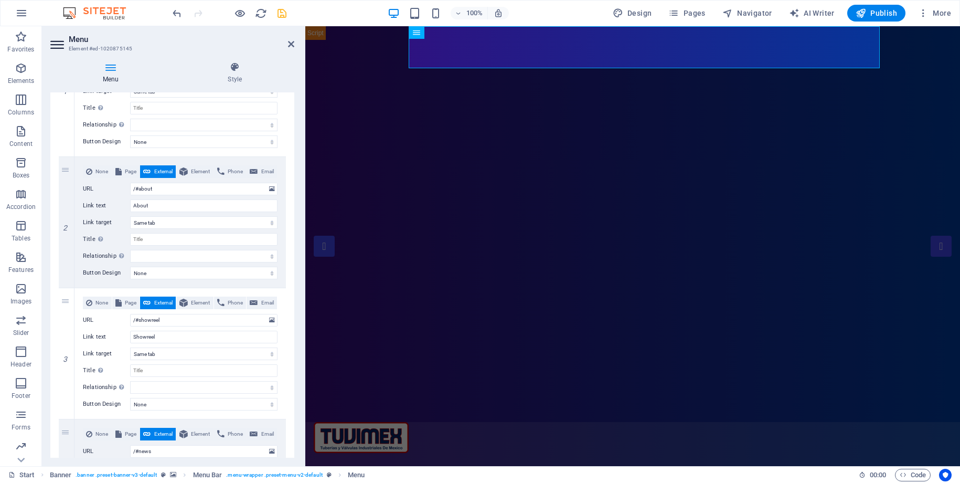
click at [548, 12] on div "100% Design Pages Navigator AI Writer Publish More" at bounding box center [563, 13] width 785 height 17
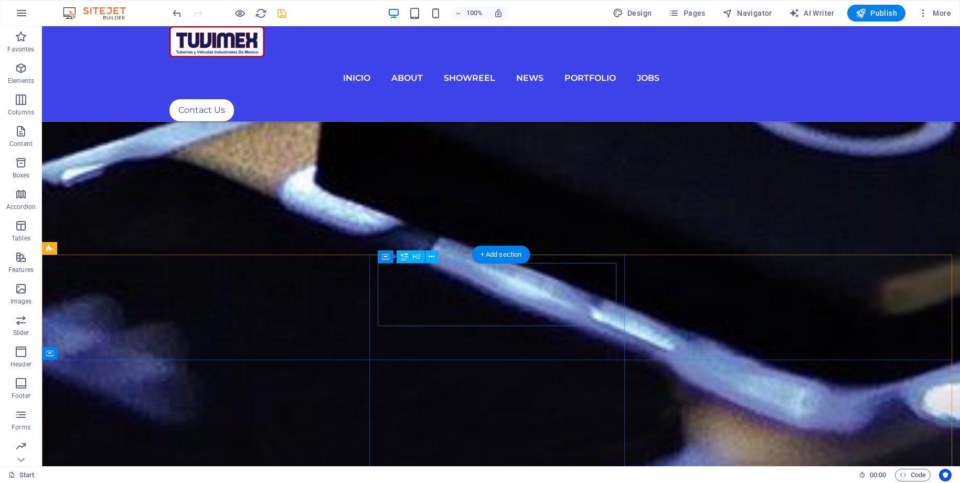
scroll to position [5029, 0]
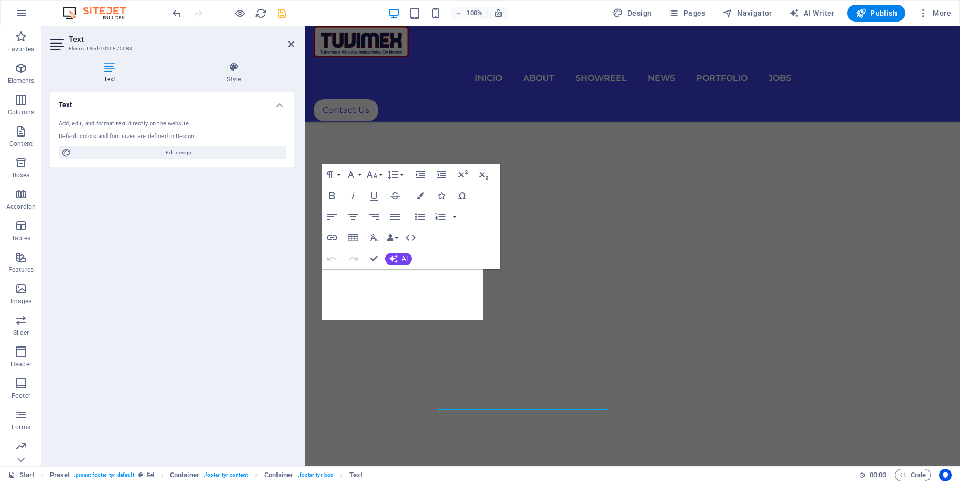
scroll to position [4939, 0]
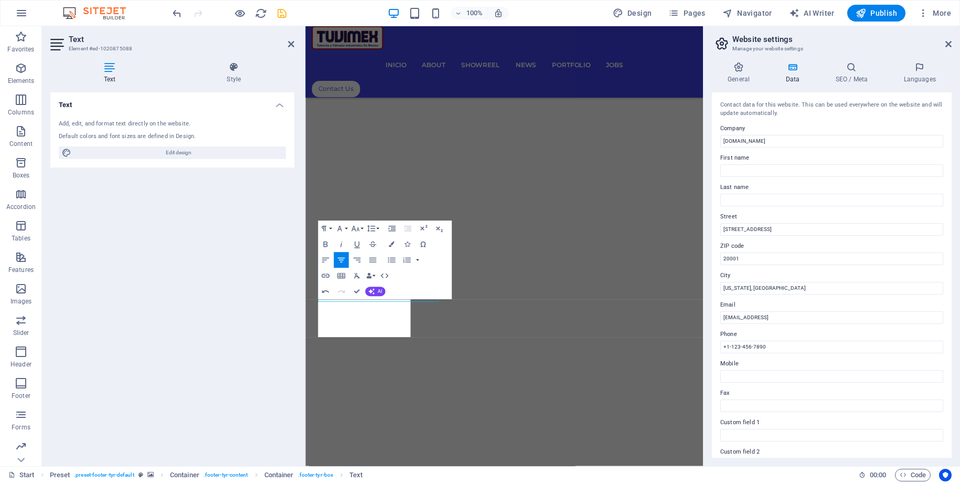
click at [392, 291] on div "Paragraph Format Normal Heading 1 Heading 2 Heading 3 Heading 4 Heading 5 Headi…" at bounding box center [385, 260] width 134 height 79
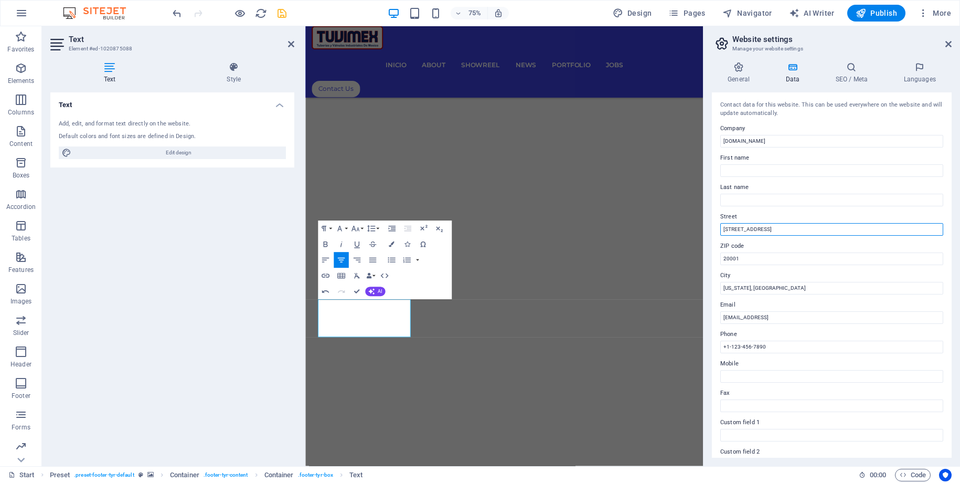
click at [755, 228] on input "[STREET_ADDRESS]" at bounding box center [832, 229] width 223 height 13
click at [755, 229] on input "[STREET_ADDRESS]" at bounding box center [832, 229] width 223 height 13
type input "d"
type input "Dr. Balmis 86, P.B."
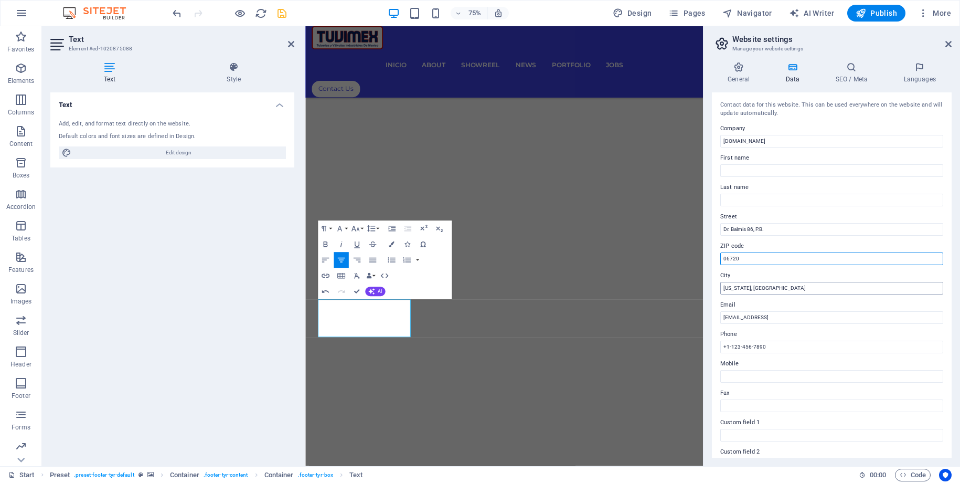
type input "06720"
click at [753, 286] on input "[US_STATE], [GEOGRAPHIC_DATA]" at bounding box center [832, 288] width 223 height 13
click at [788, 230] on input "Dr. Balmis 86, P.B." at bounding box center [832, 229] width 223 height 13
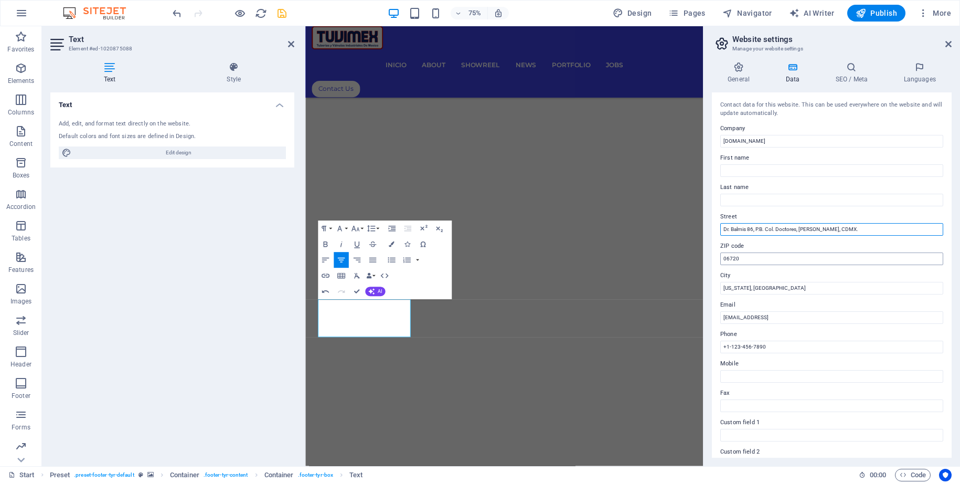
type input "Dr. Balmis 86, P.B. Col. Doctores, [PERSON_NAME], CDMX."
click at [766, 259] on input "06720" at bounding box center [832, 258] width 223 height 13
click at [773, 287] on input "[US_STATE], [GEOGRAPHIC_DATA]" at bounding box center [832, 288] width 223 height 13
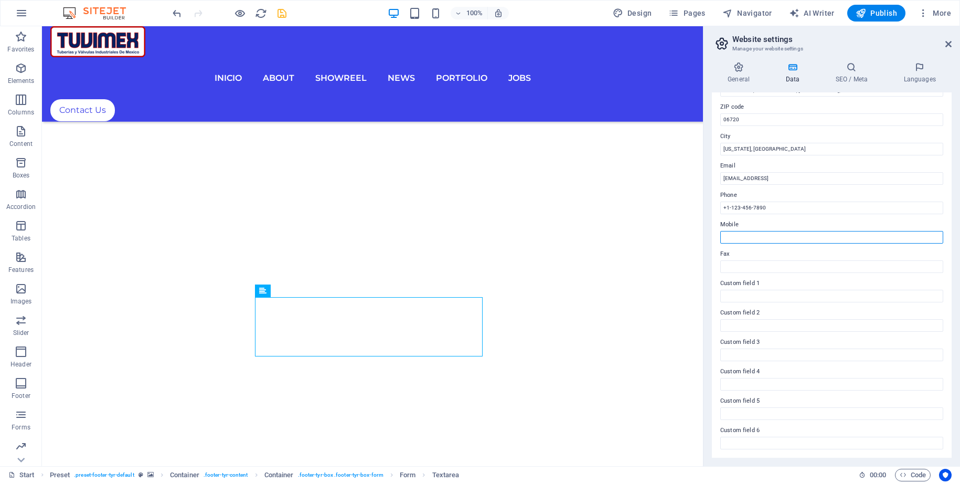
click at [768, 234] on input "Mobile" at bounding box center [832, 237] width 223 height 13
click at [768, 206] on input "+1-123-456-7890" at bounding box center [832, 208] width 223 height 13
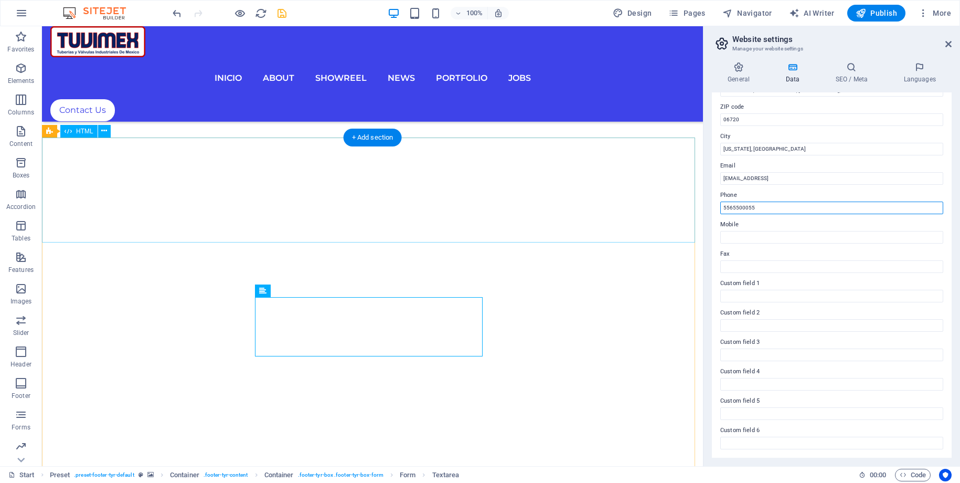
type input "5565500055"
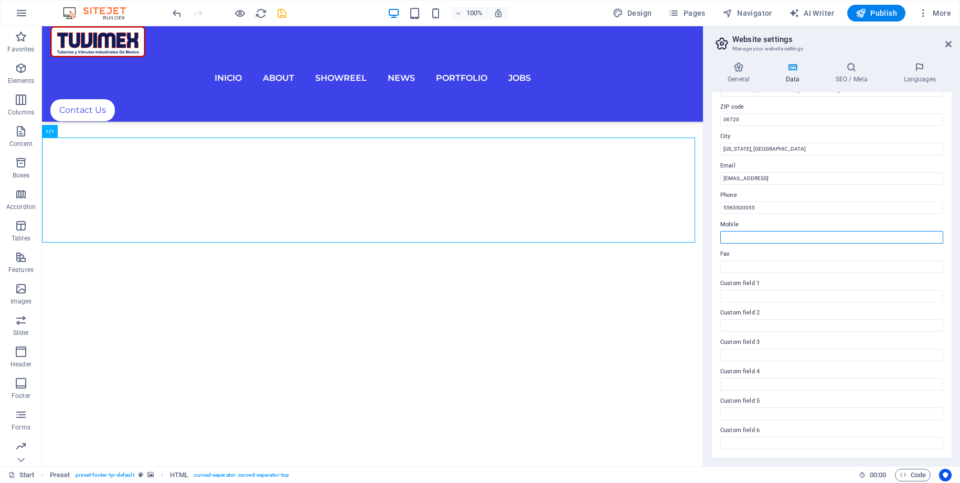
click at [762, 236] on input "Mobile" at bounding box center [832, 237] width 223 height 13
click at [753, 235] on input "Mobile" at bounding box center [832, 237] width 223 height 13
click at [740, 210] on input "5565500055" at bounding box center [832, 208] width 223 height 13
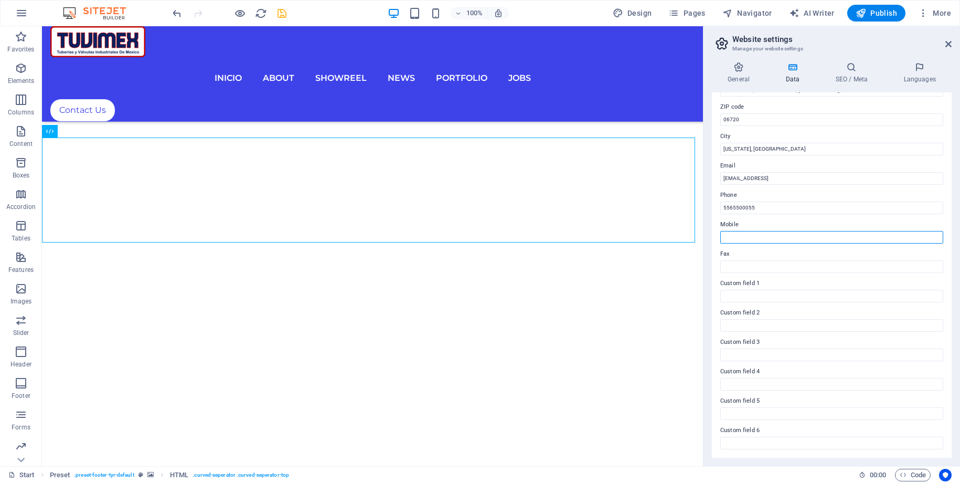
click at [753, 240] on input "Mobile" at bounding box center [832, 237] width 223 height 13
paste input "5565500055"
type input "5565500054"
click at [743, 267] on input "Fax" at bounding box center [832, 266] width 223 height 13
type input "5555788157"
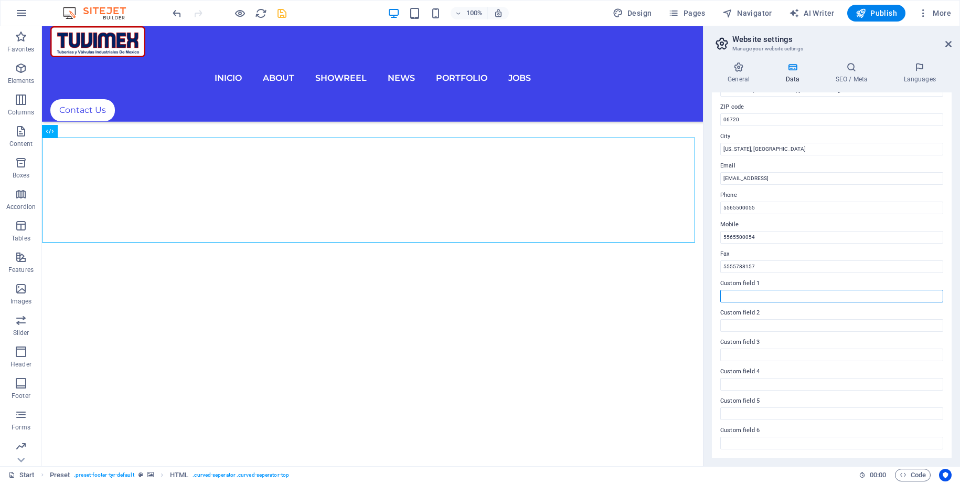
click at [745, 297] on input "Custom field 1" at bounding box center [832, 296] width 223 height 13
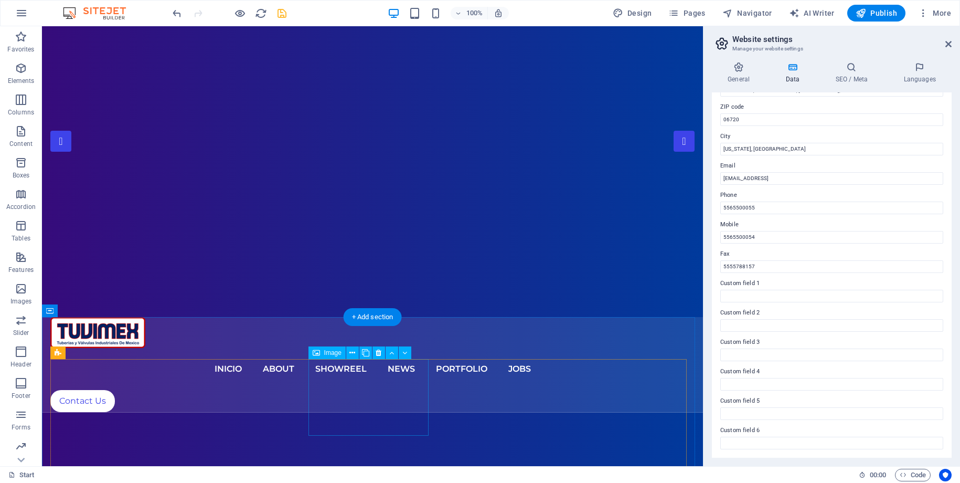
scroll to position [0, 0]
